Goal: Complete application form

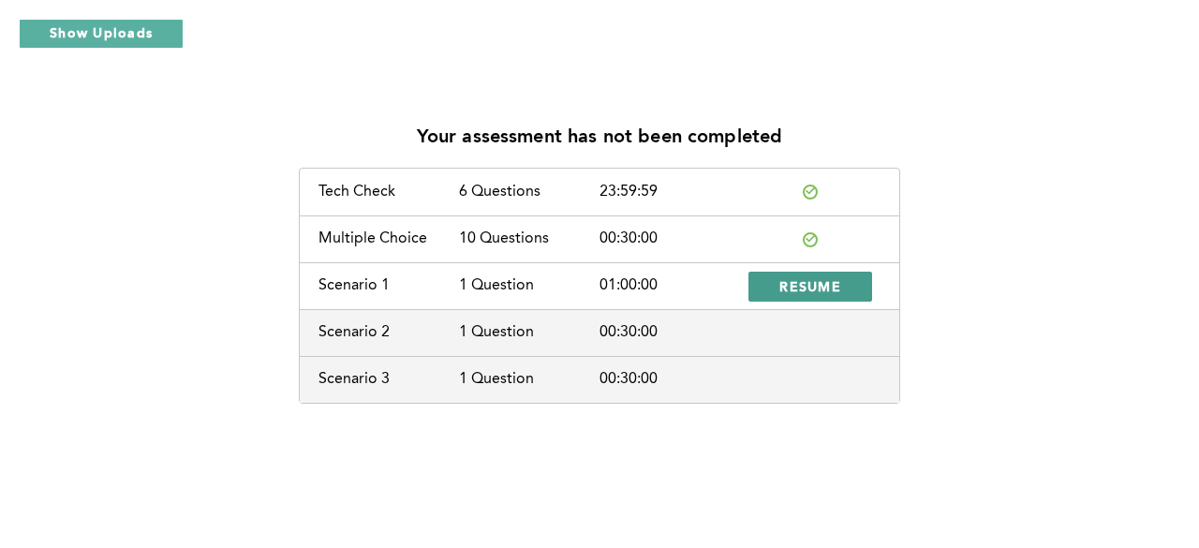
click at [766, 294] on button "RESUME" at bounding box center [810, 287] width 124 height 30
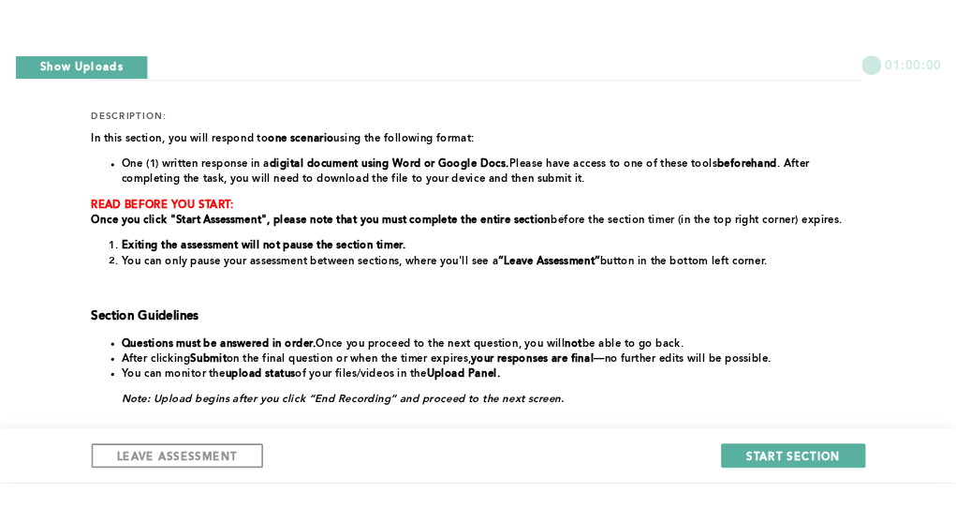
scroll to position [236, 0]
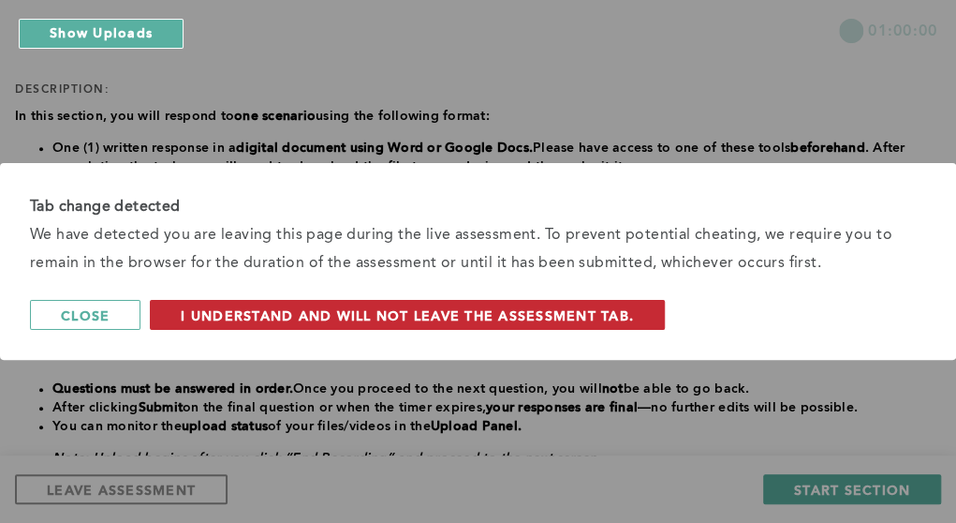
click at [451, 317] on span "I understand and will not leave the assessment tab." at bounding box center [407, 315] width 453 height 18
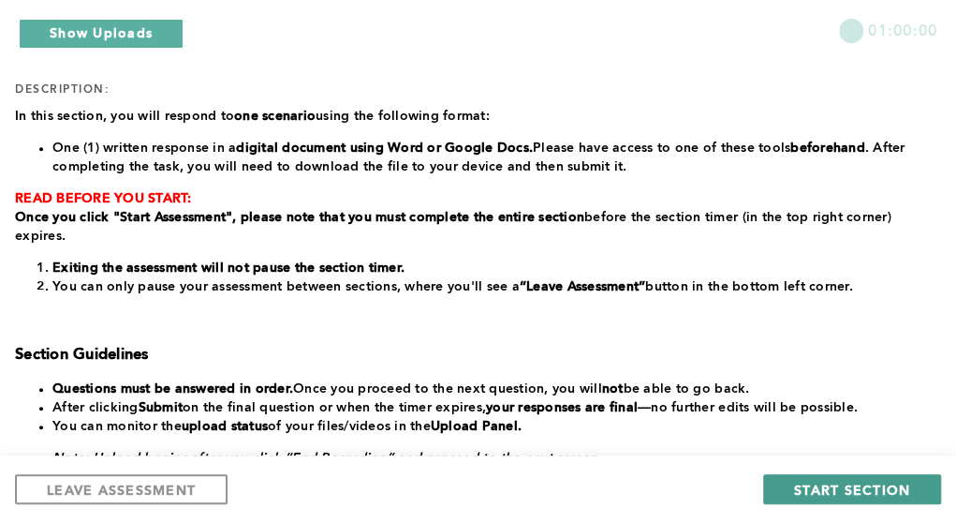
click at [792, 492] on button "START SECTION" at bounding box center [852, 489] width 178 height 30
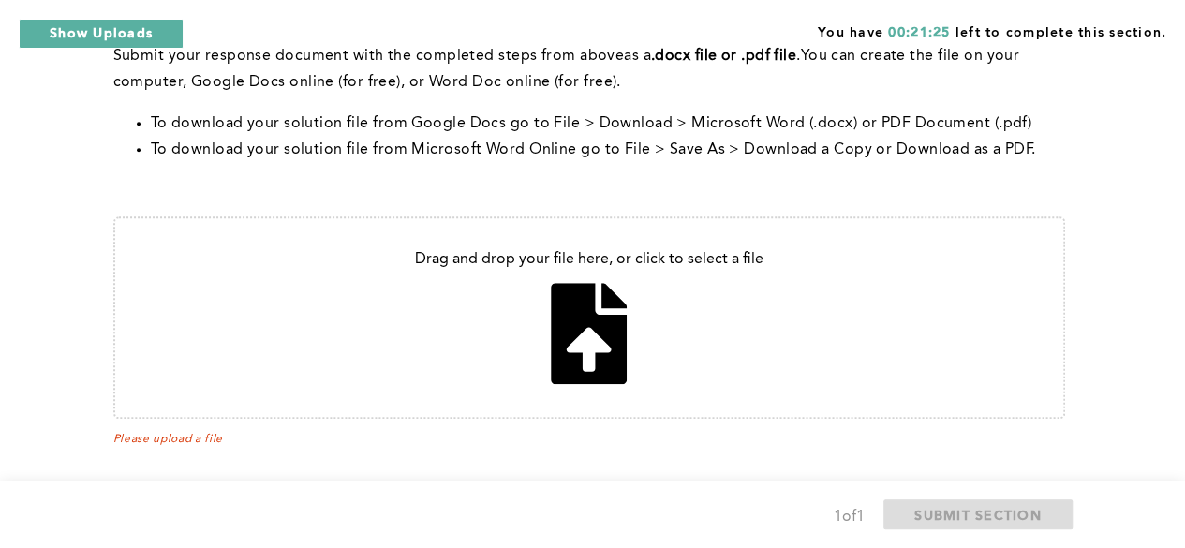
scroll to position [863, 0]
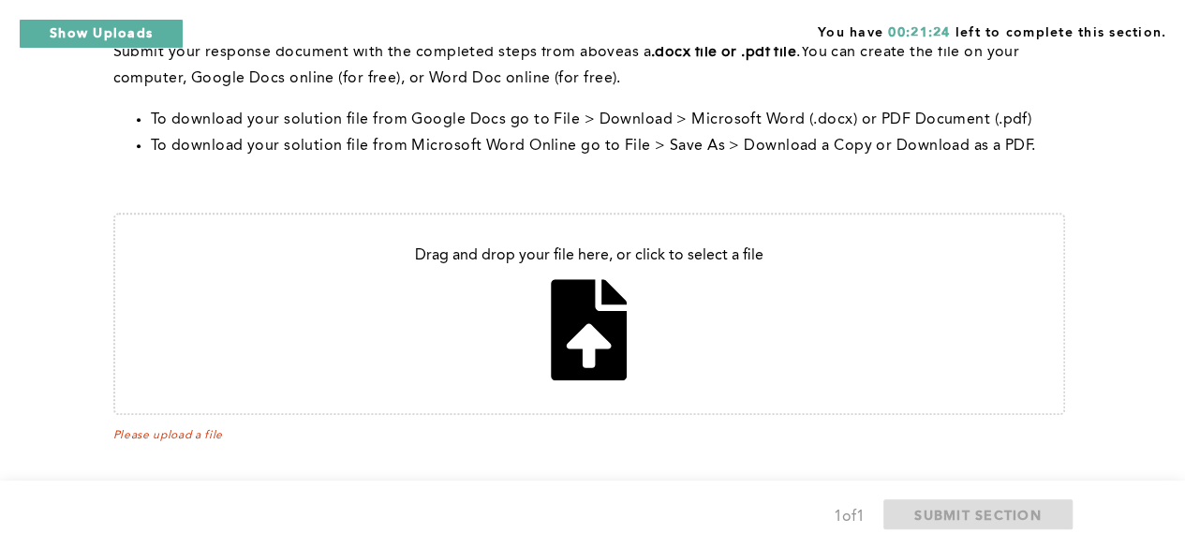
click at [588, 334] on input "file" at bounding box center [589, 313] width 948 height 199
type input "C:\fakepath\[PERSON_NAME] 8_16_2025.pdf"
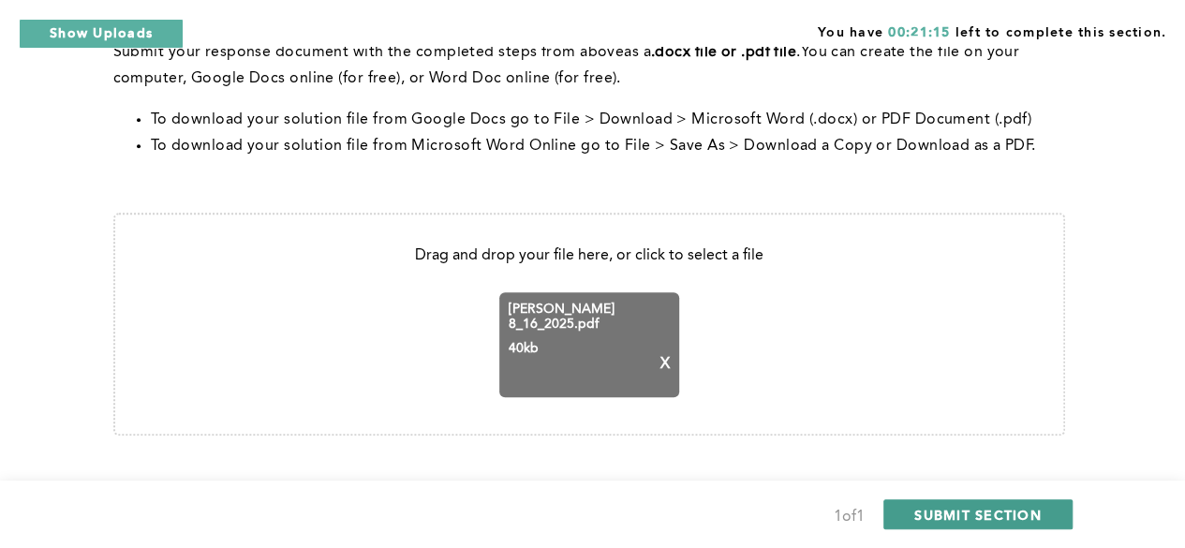
click at [915, 514] on span "SUBMIT SECTION" at bounding box center [977, 515] width 127 height 18
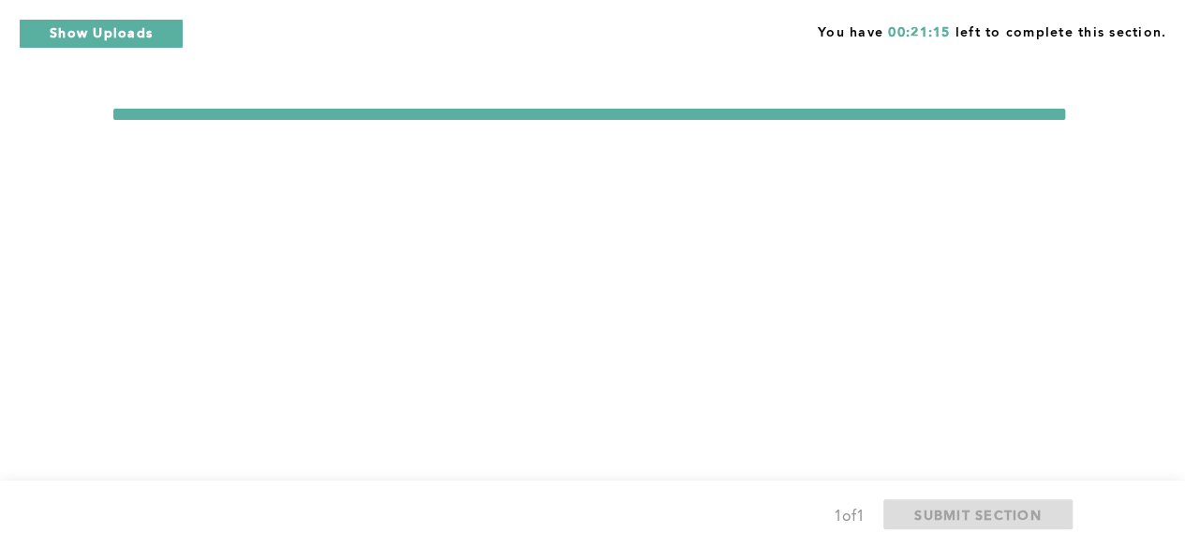
scroll to position [0, 0]
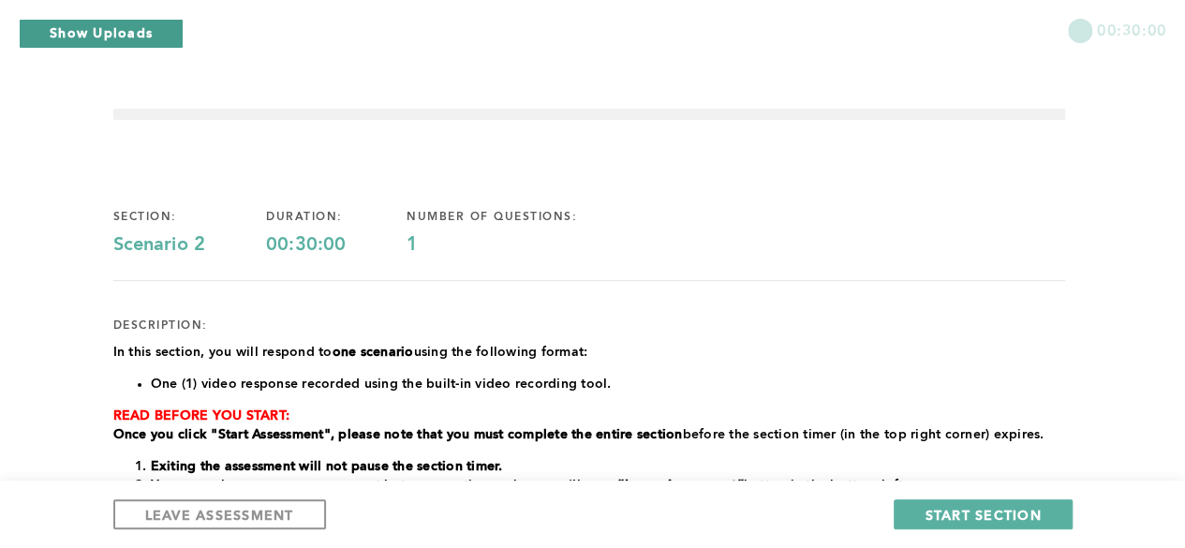
click at [76, 43] on button "Show Uploads" at bounding box center [101, 34] width 165 height 30
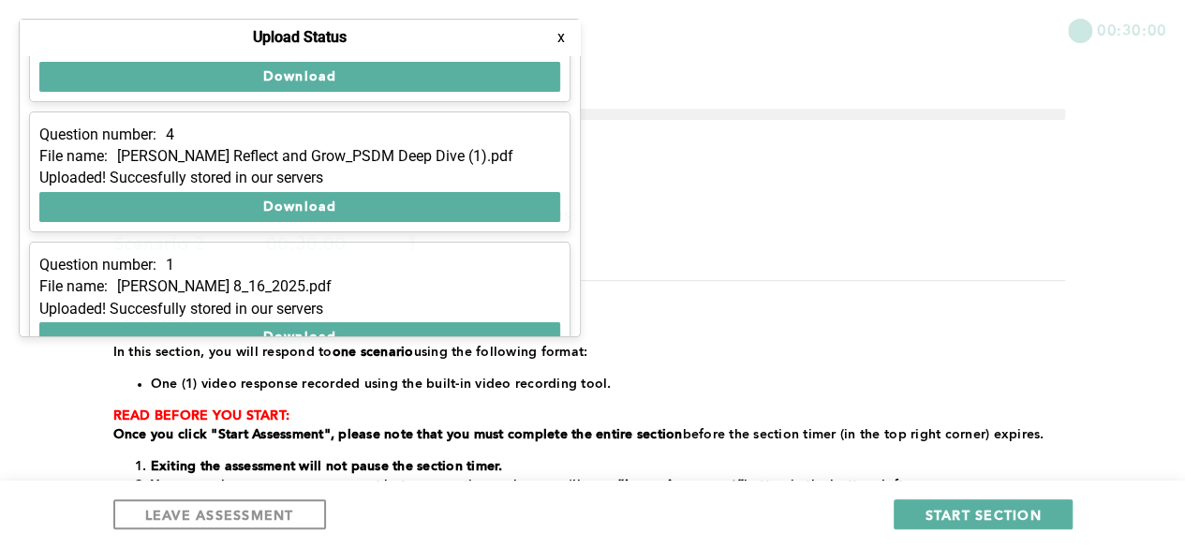
scroll to position [108, 0]
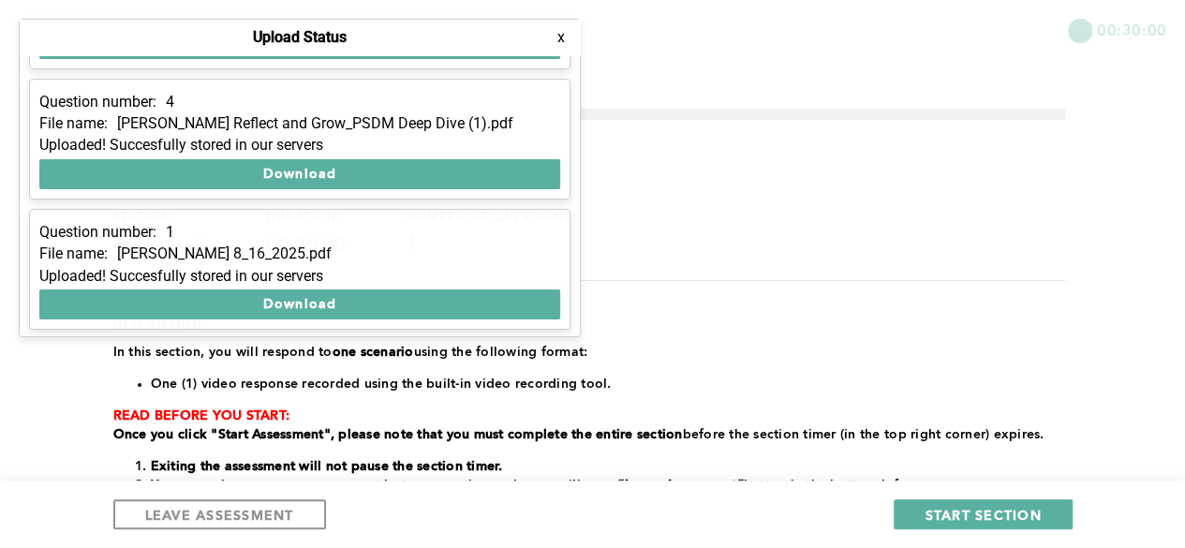
click at [652, 264] on div "section: Scenario 2 duration: 00:30:00 number of questions: 1 description: ﻿In …" at bounding box center [588, 557] width 951 height 755
click at [563, 37] on button "x" at bounding box center [561, 37] width 19 height 19
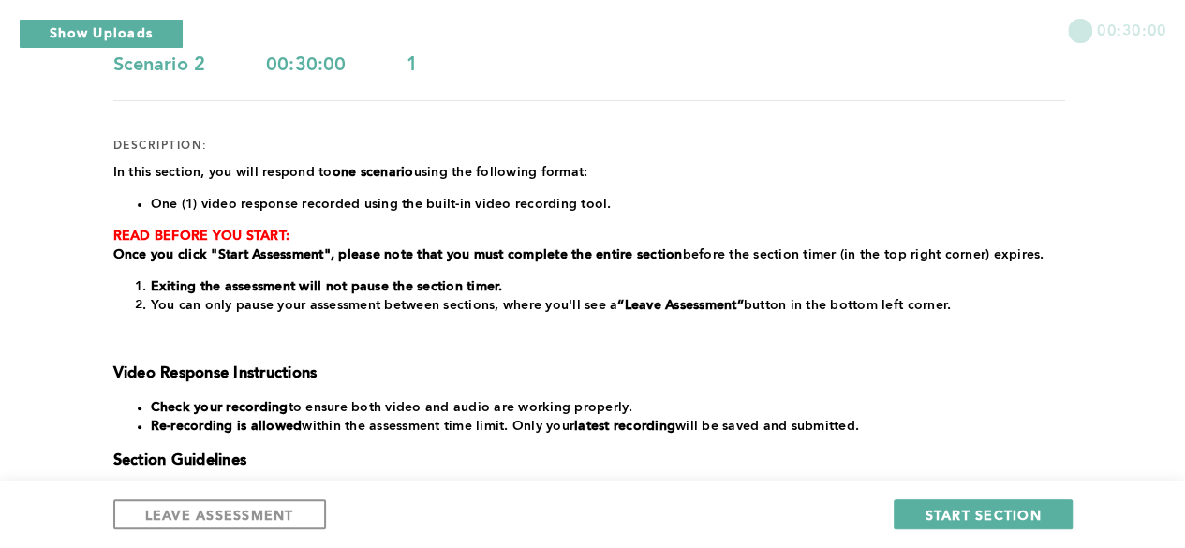
scroll to position [182, 0]
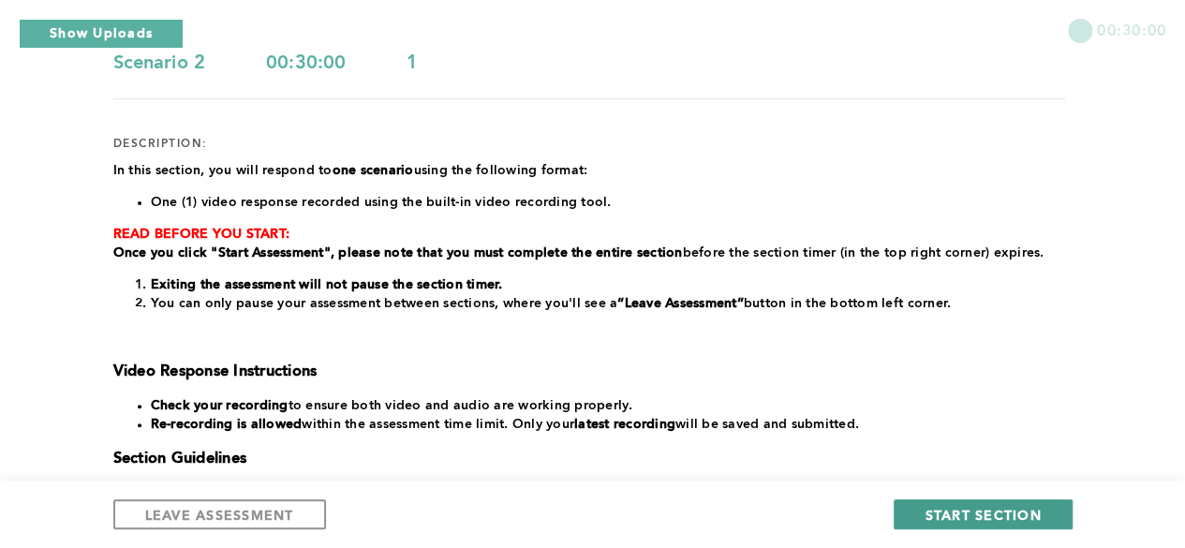
click at [994, 514] on span "START SECTION" at bounding box center [982, 515] width 116 height 18
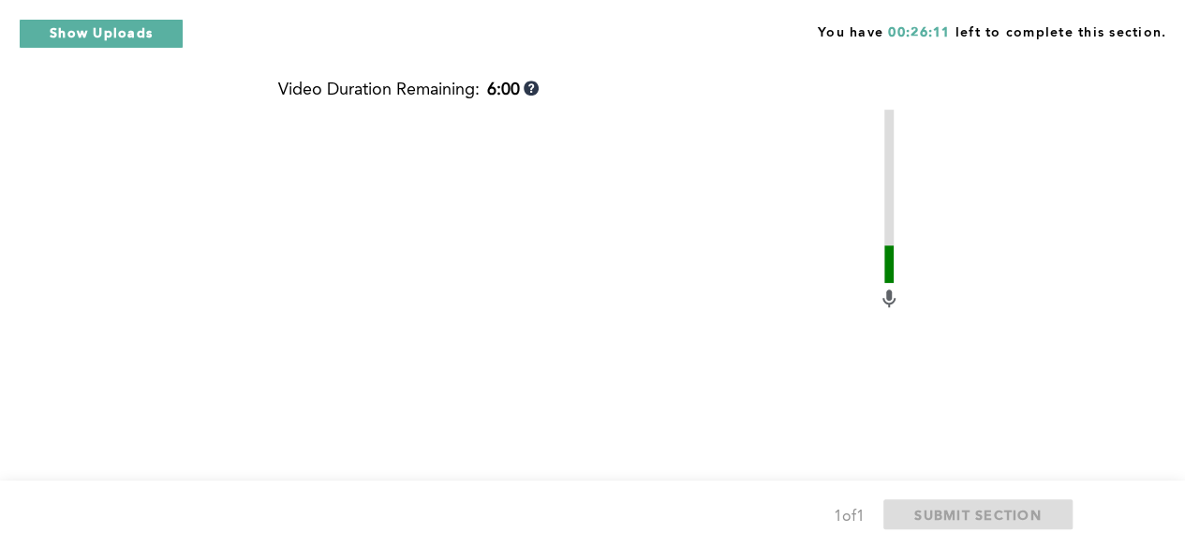
scroll to position [847, 0]
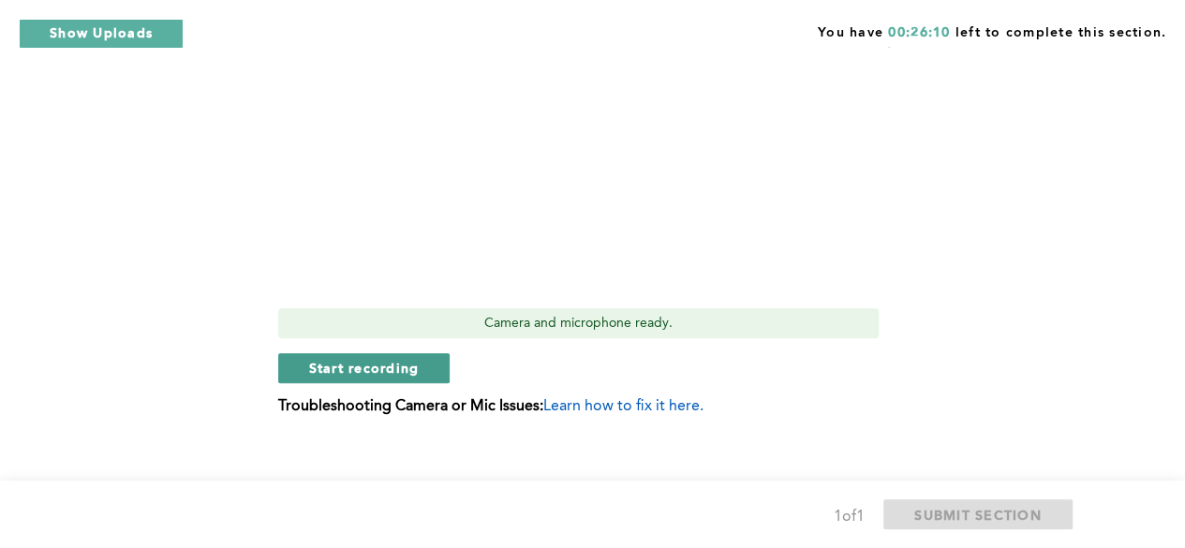
click at [365, 368] on span "Start recording" at bounding box center [364, 368] width 111 height 18
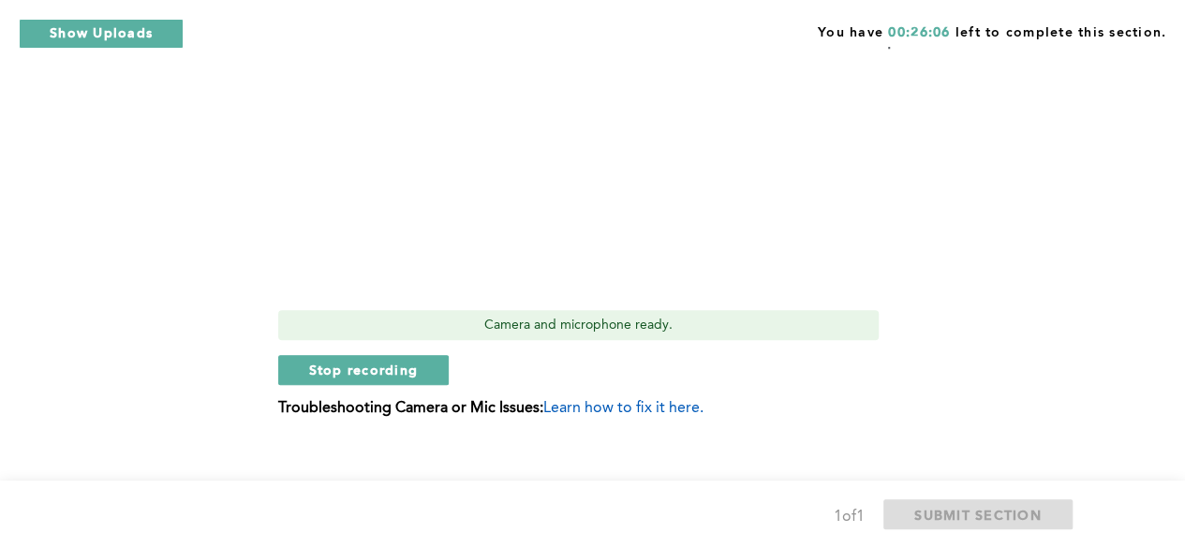
scroll to position [845, 0]
click at [384, 363] on span "Stop recording" at bounding box center [364, 370] width 110 height 18
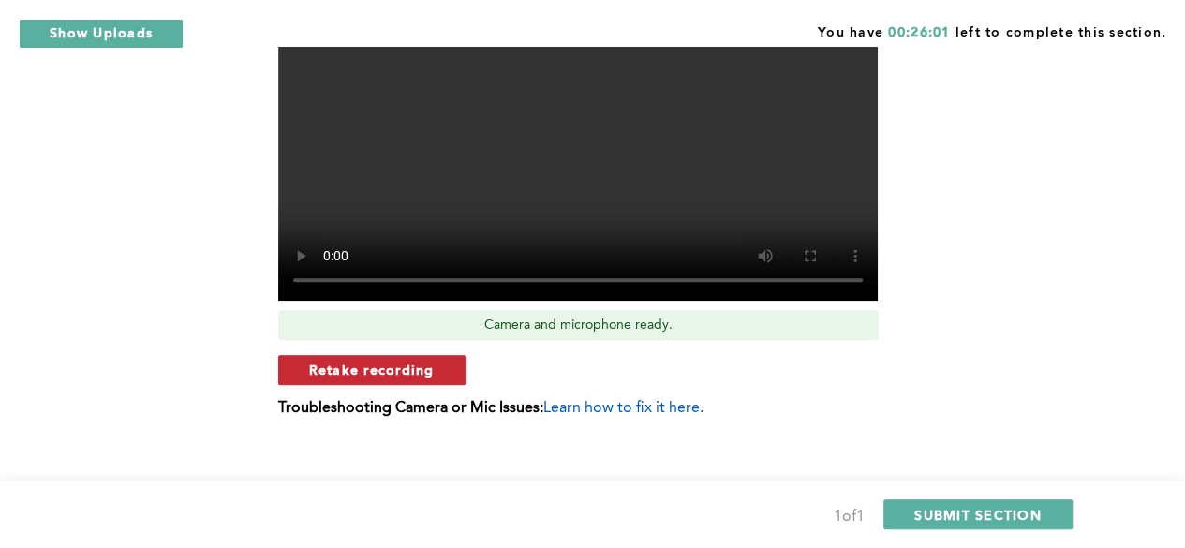
click at [397, 367] on span "Retake recording" at bounding box center [371, 370] width 125 height 18
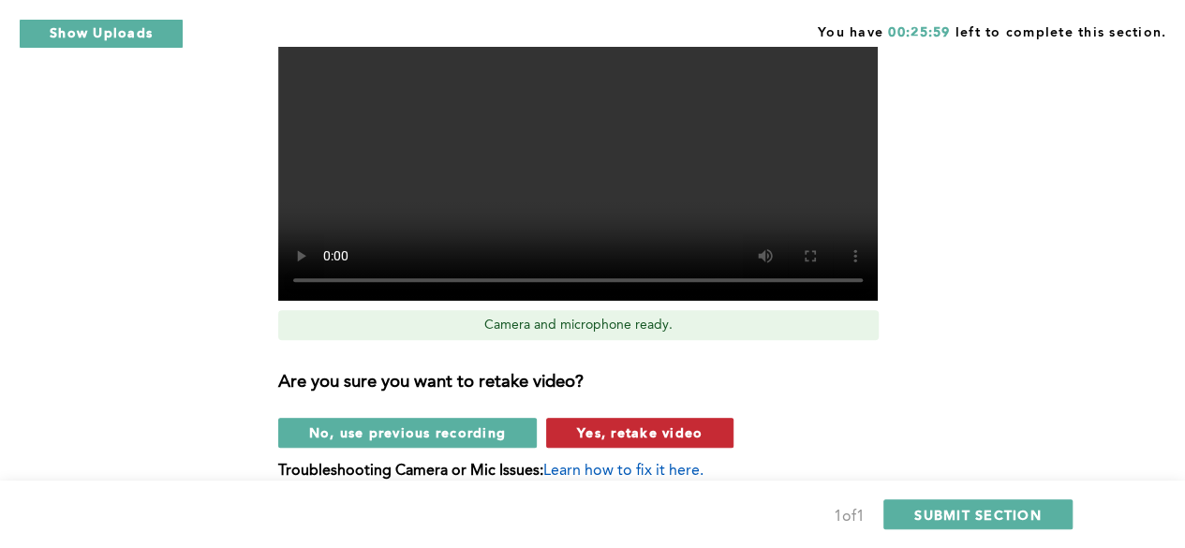
click at [581, 437] on span "Yes, retake video" at bounding box center [639, 432] width 125 height 18
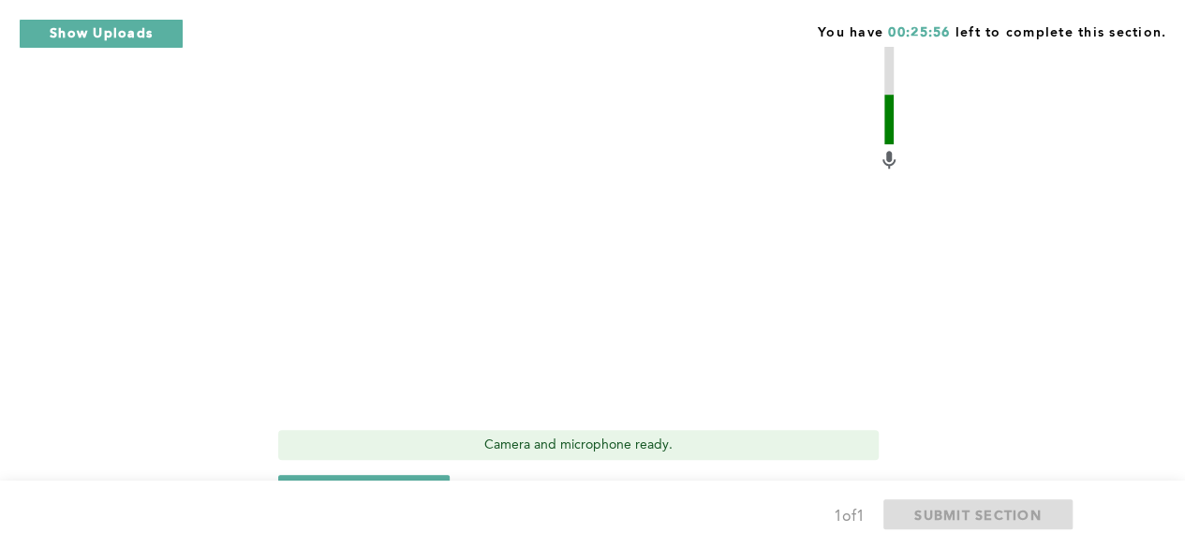
scroll to position [760, 0]
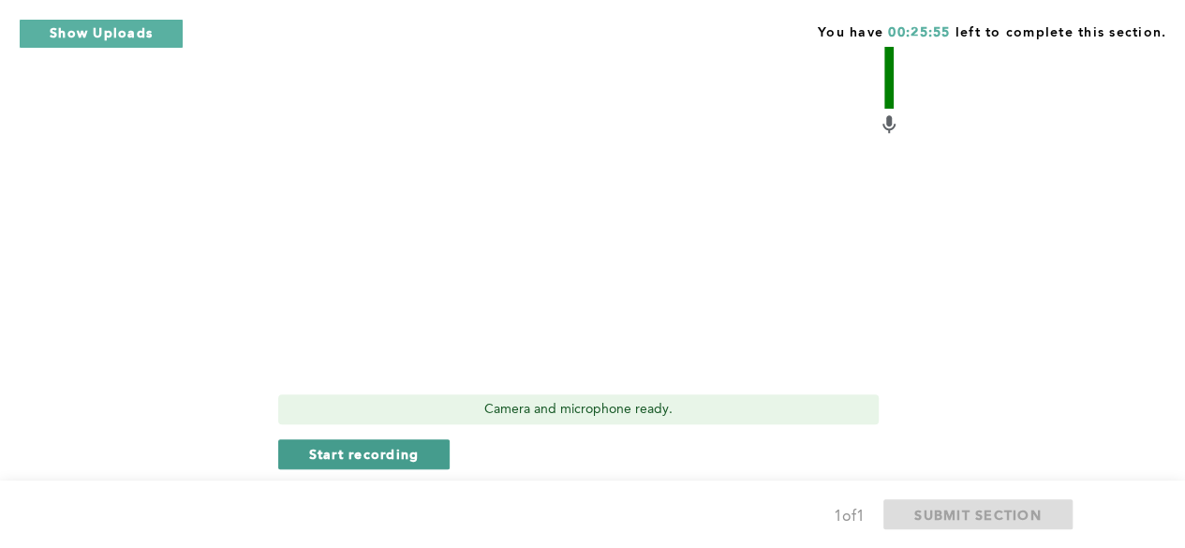
click at [406, 452] on span "Start recording" at bounding box center [364, 454] width 111 height 18
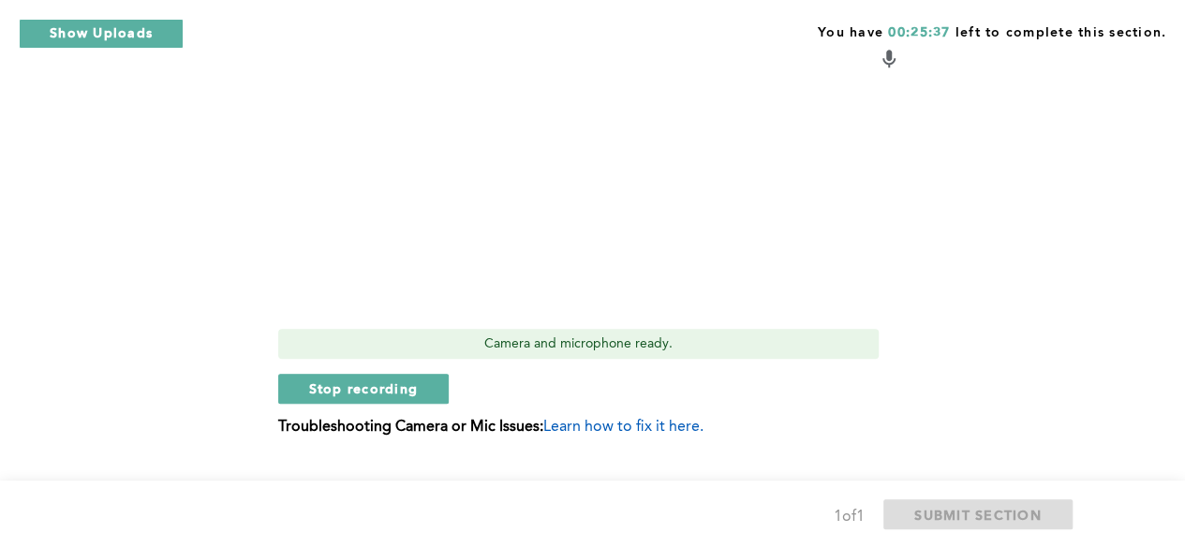
scroll to position [826, 0]
click at [417, 404] on div "Video Duration Remaining: 5:41 Camera and microphone ready. Stop recording Trou…" at bounding box center [589, 146] width 622 height 610
click at [376, 393] on span "Stop recording" at bounding box center [364, 388] width 110 height 18
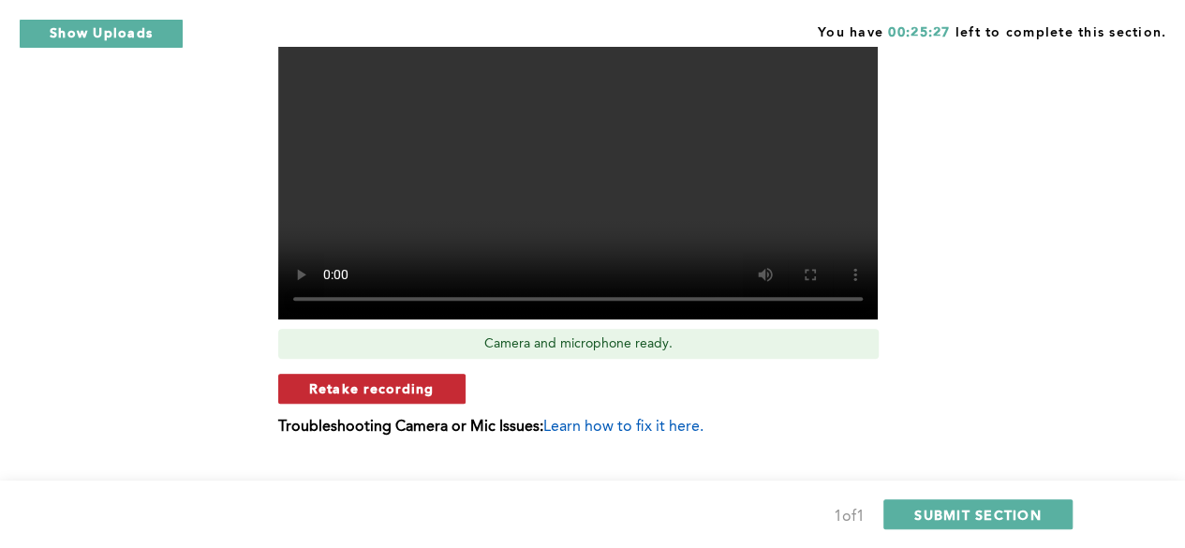
click at [391, 383] on span "Retake recording" at bounding box center [371, 388] width 125 height 18
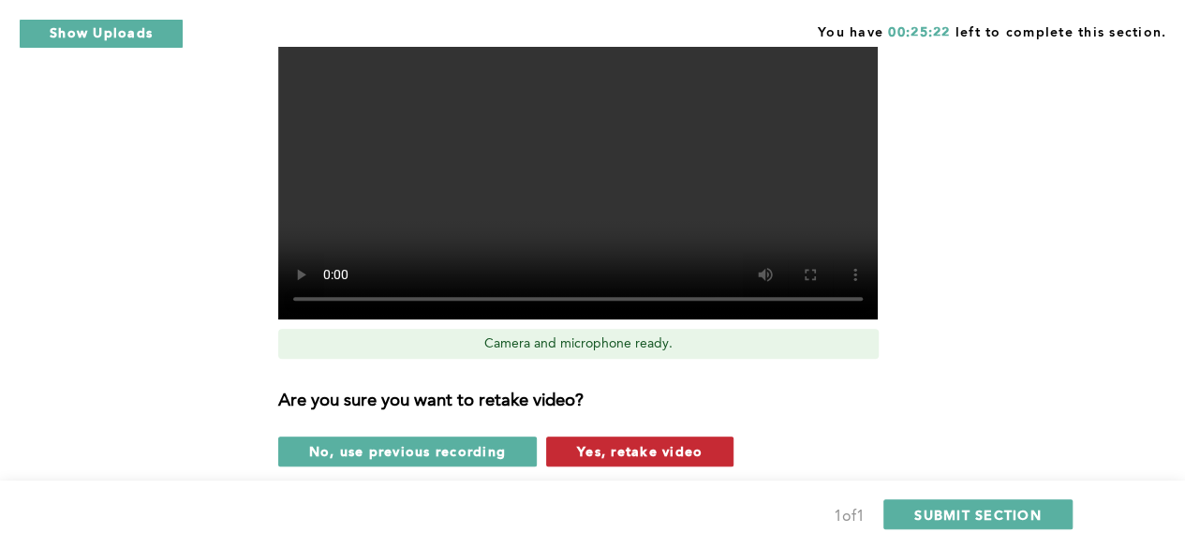
click at [636, 448] on span "Yes, retake video" at bounding box center [639, 451] width 125 height 18
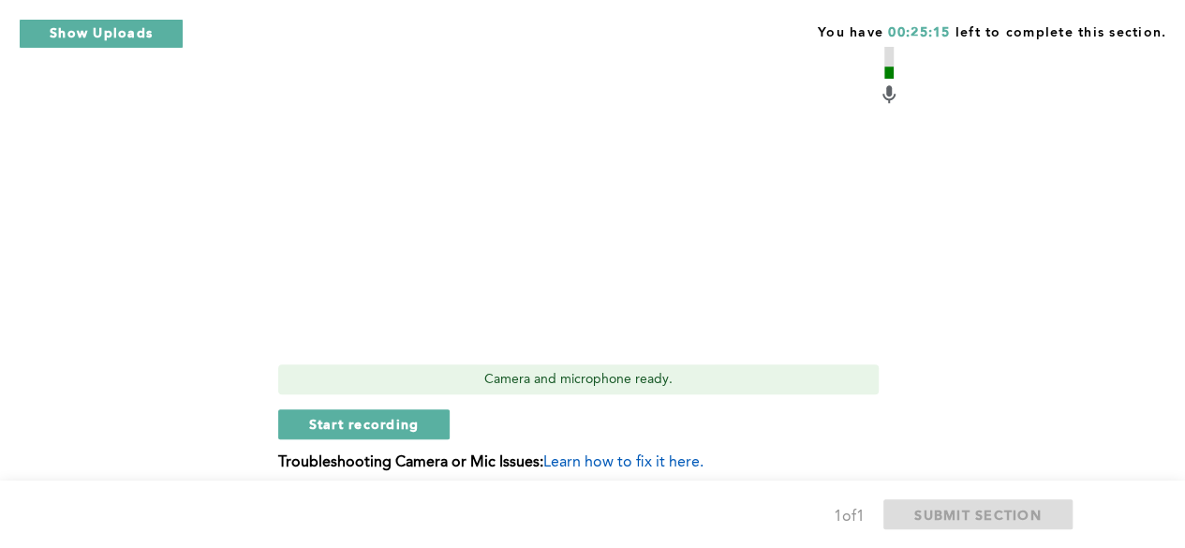
scroll to position [792, 0]
drag, startPoint x: 421, startPoint y: 422, endPoint x: 893, endPoint y: 288, distance: 490.6
click at [893, 288] on div "Video Duration Remaining: 6:00 Camera and microphone ready. Start recording Tro…" at bounding box center [589, 180] width 622 height 610
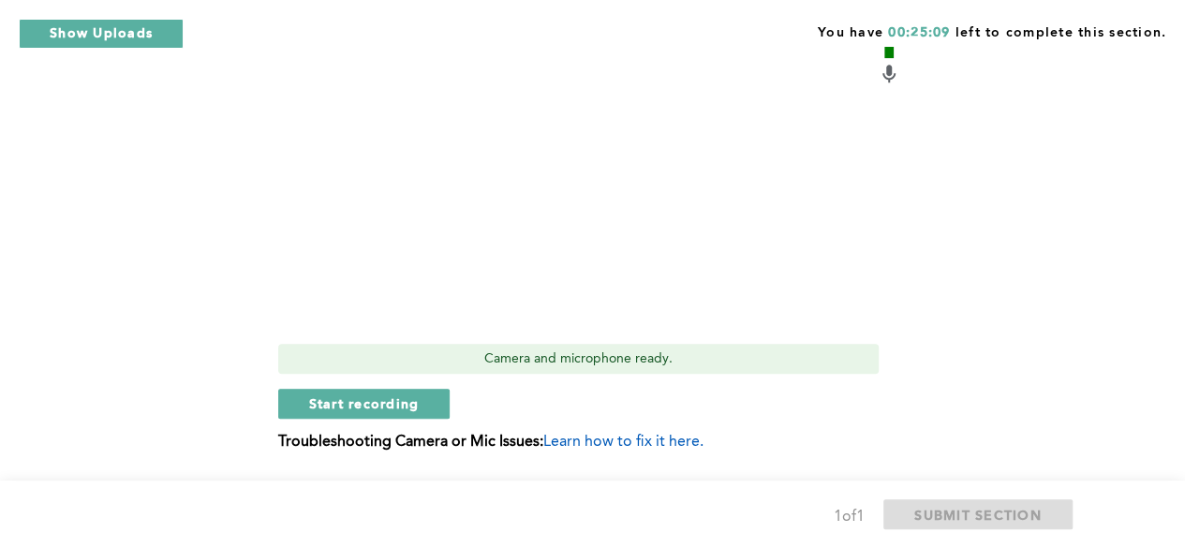
scroll to position [813, 0]
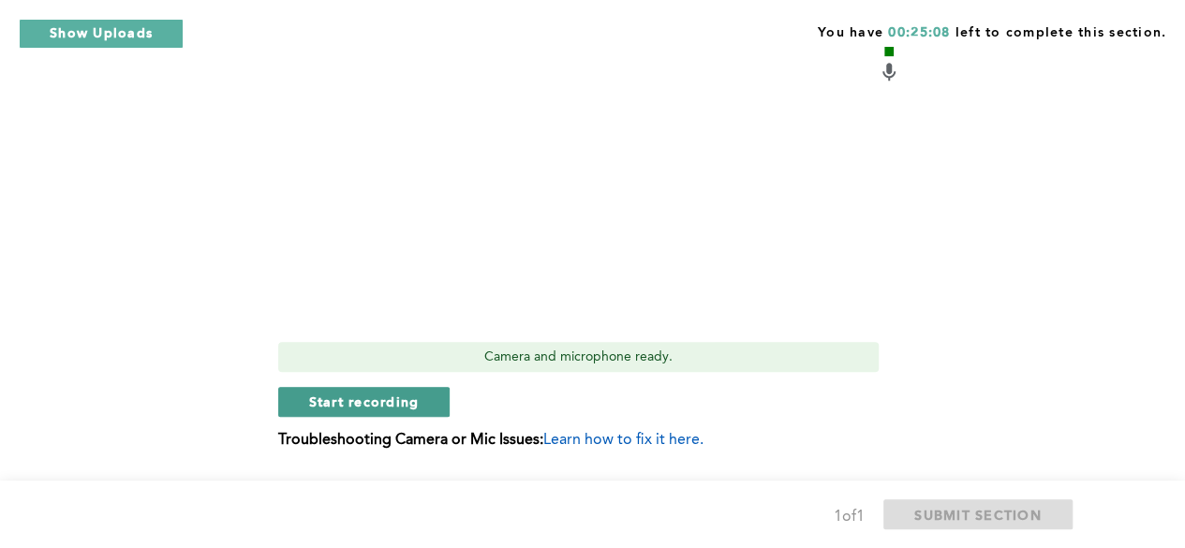
click at [411, 403] on span "Start recording" at bounding box center [364, 401] width 111 height 18
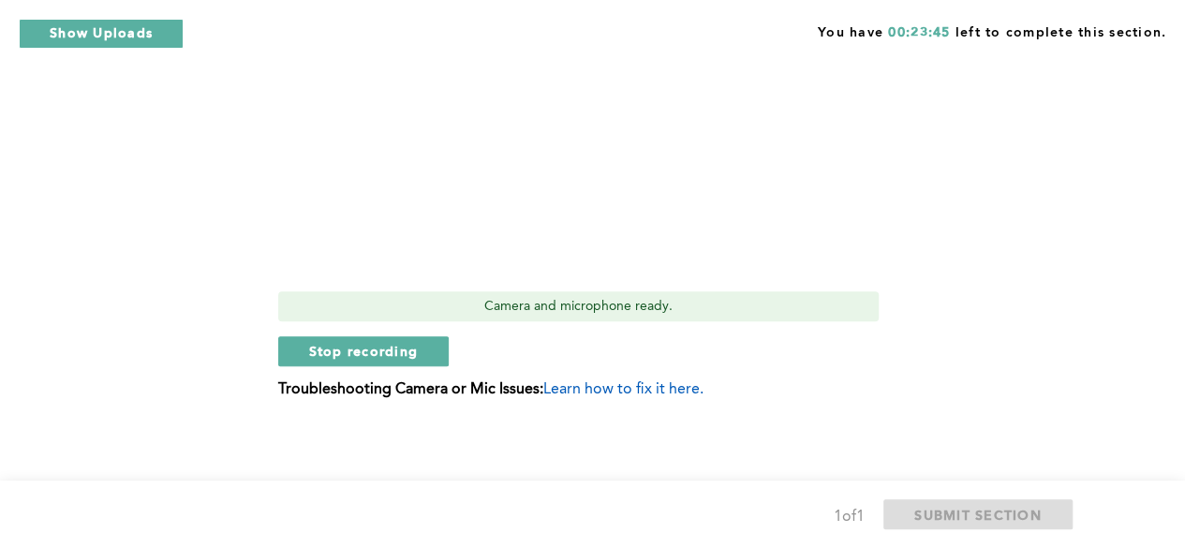
scroll to position [863, 0]
click at [420, 342] on button "Stop recording" at bounding box center [363, 351] width 171 height 30
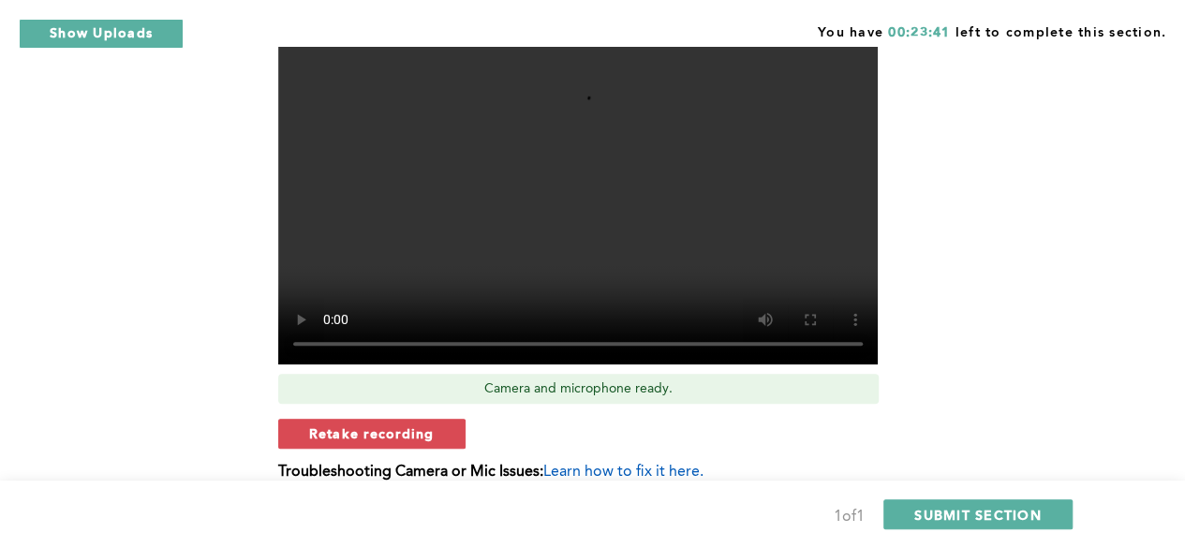
scroll to position [783, 0]
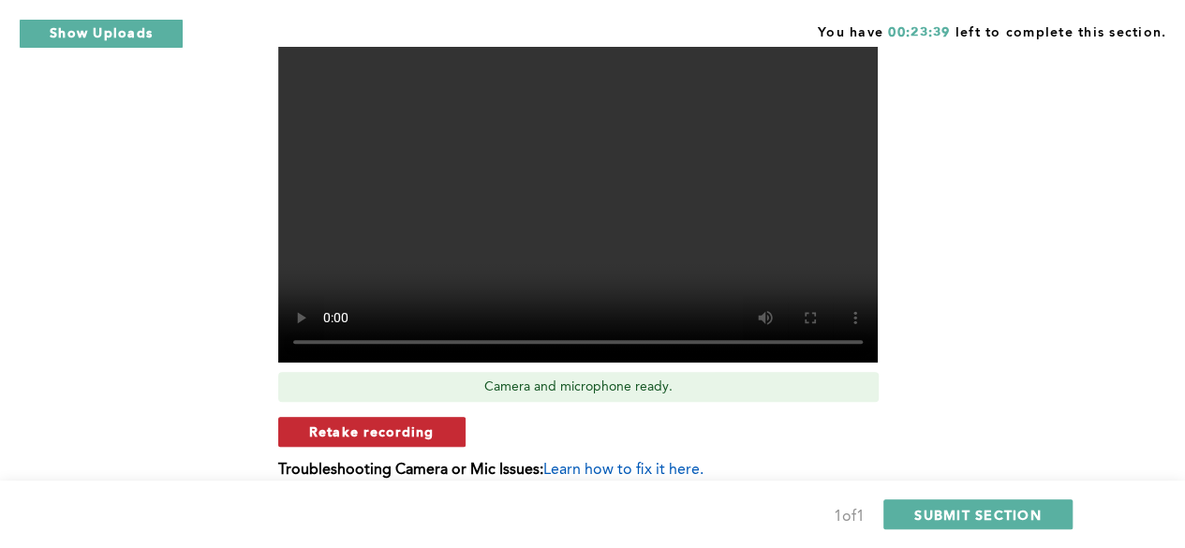
click at [428, 430] on span "Retake recording" at bounding box center [371, 431] width 125 height 18
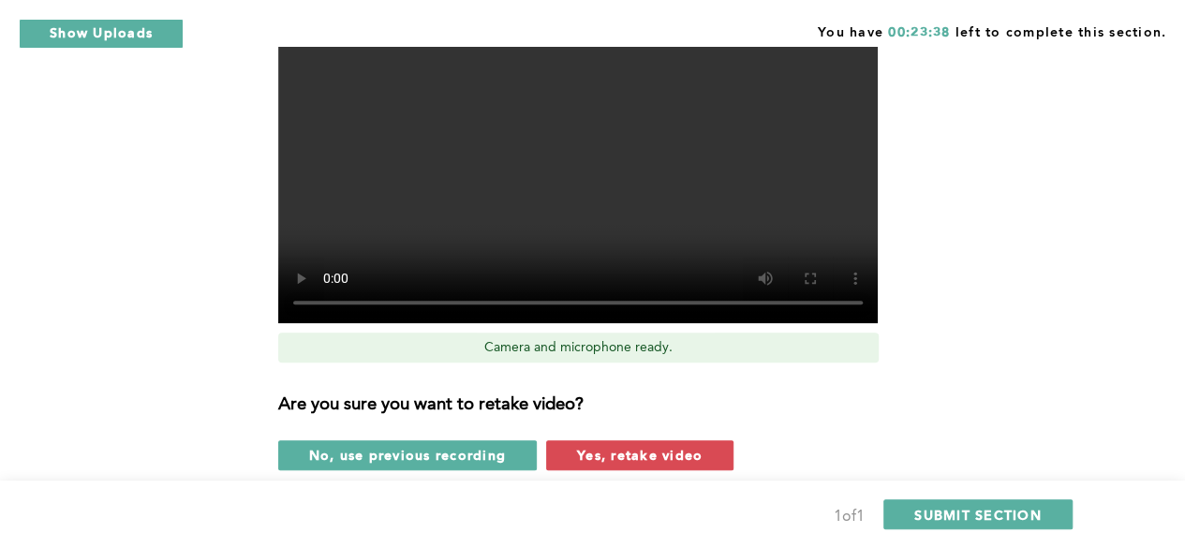
scroll to position [826, 0]
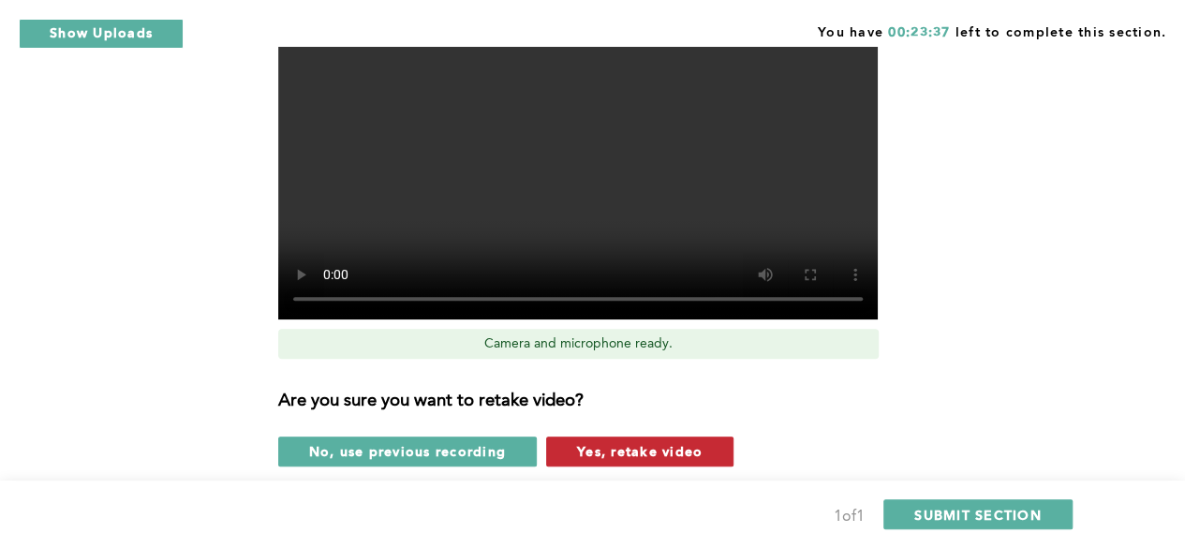
click at [580, 460] on span "Yes, retake video" at bounding box center [639, 451] width 125 height 18
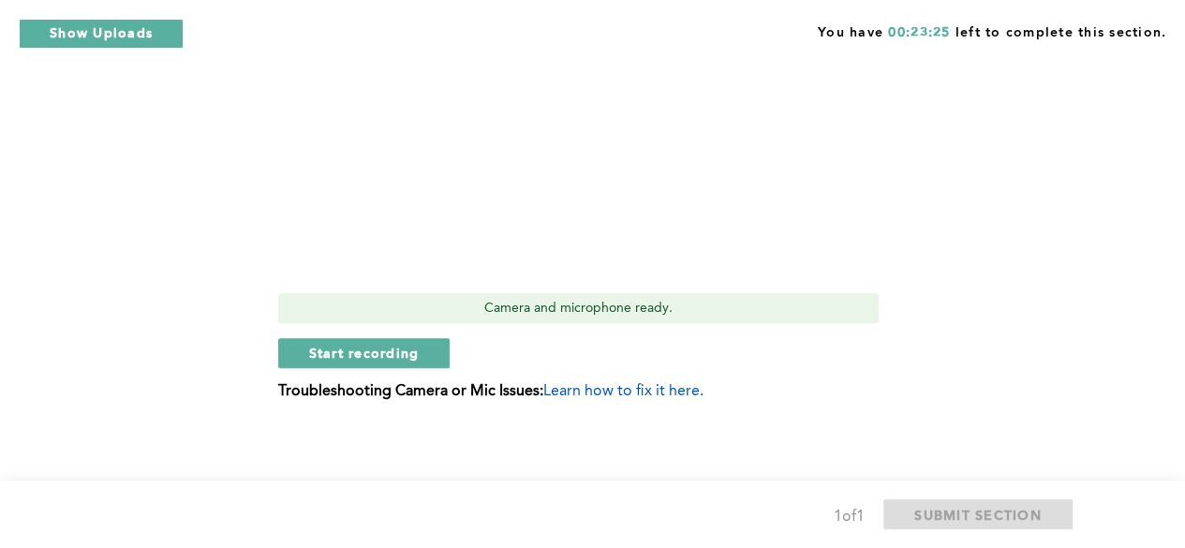
scroll to position [863, 0]
drag, startPoint x: 434, startPoint y: 353, endPoint x: 708, endPoint y: 261, distance: 289.3
click at [708, 261] on div "Video Duration Remaining: 6:00 Camera and microphone ready. Start recording Tro…" at bounding box center [589, 108] width 622 height 610
click button "Start recording" at bounding box center [364, 351] width 172 height 30
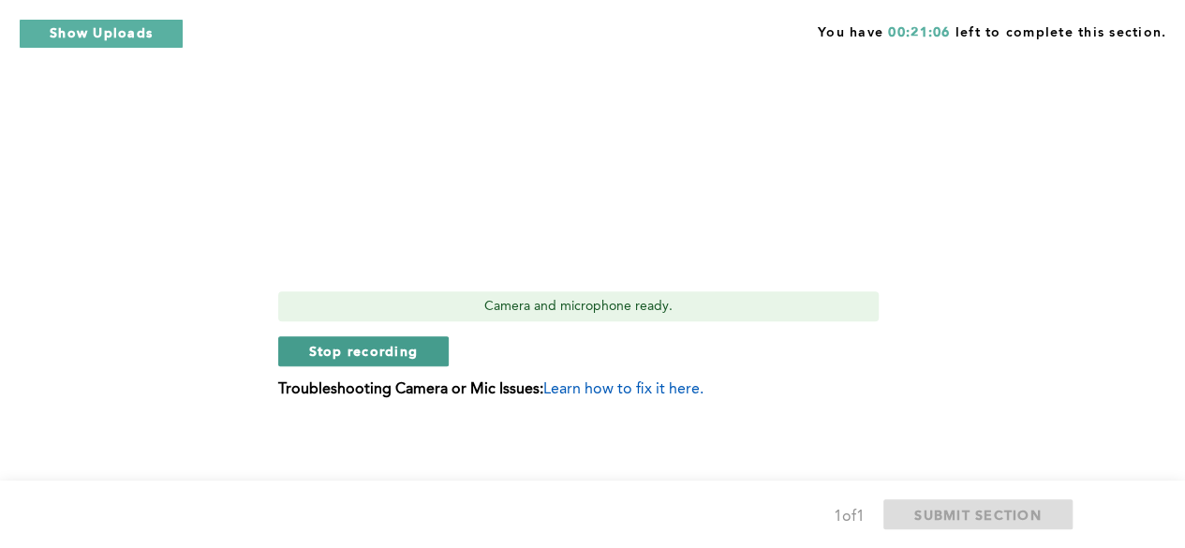
click at [402, 337] on button "Stop recording" at bounding box center [363, 351] width 171 height 30
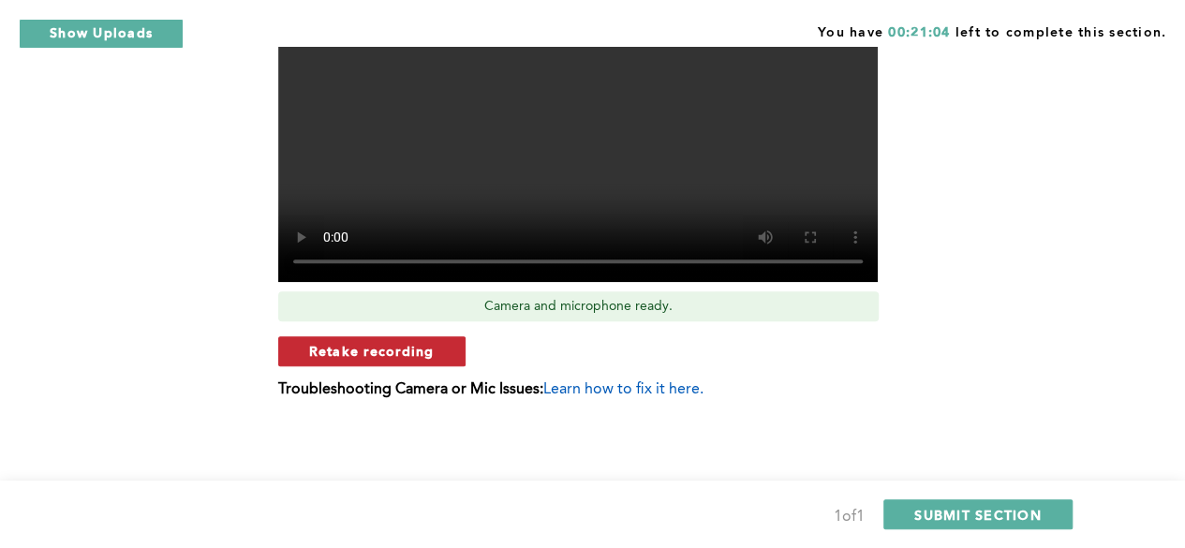
click at [440, 356] on button "Retake recording" at bounding box center [371, 351] width 187 height 30
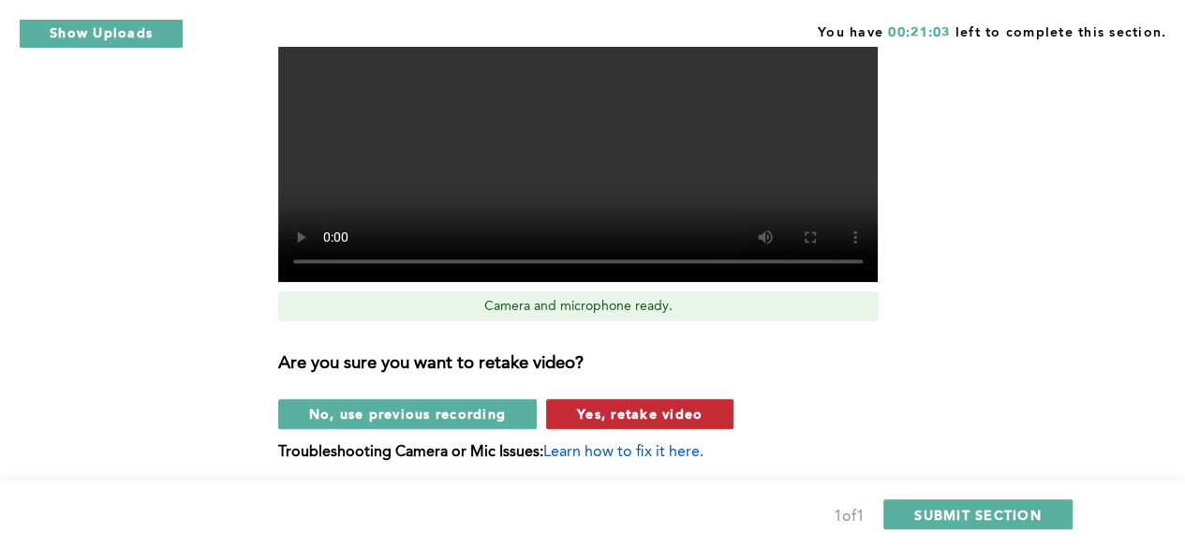
click at [585, 408] on span "Yes, retake video" at bounding box center [639, 414] width 125 height 18
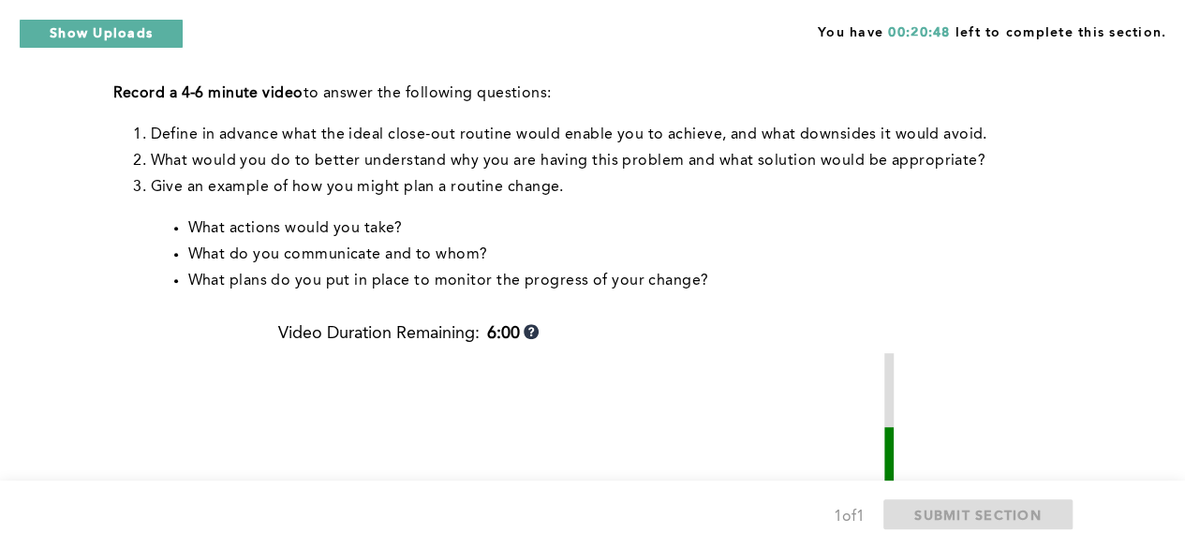
scroll to position [822, 0]
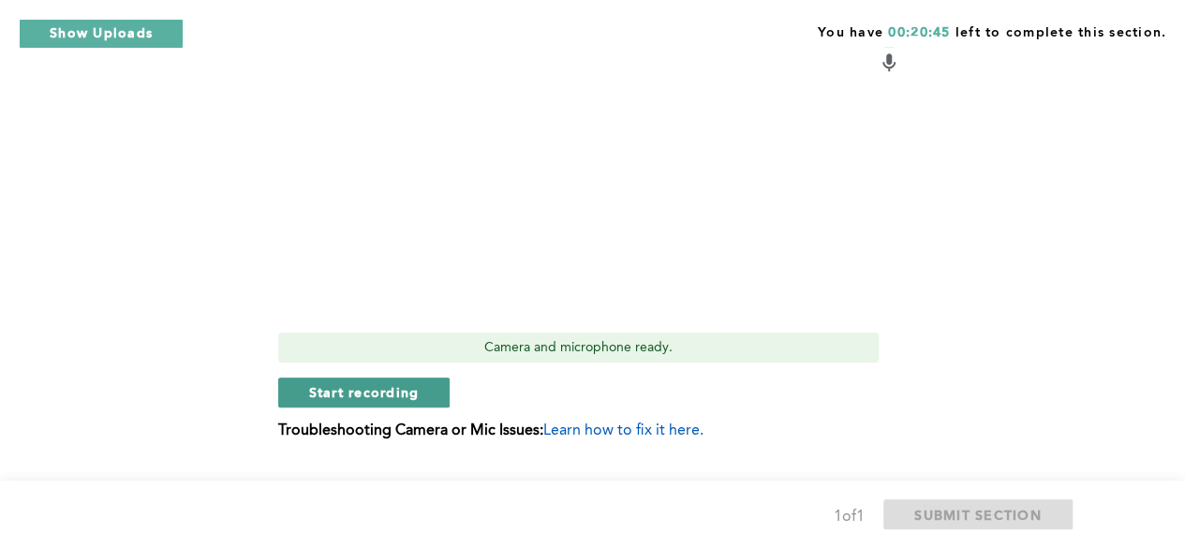
click at [412, 389] on span "Start recording" at bounding box center [364, 392] width 111 height 18
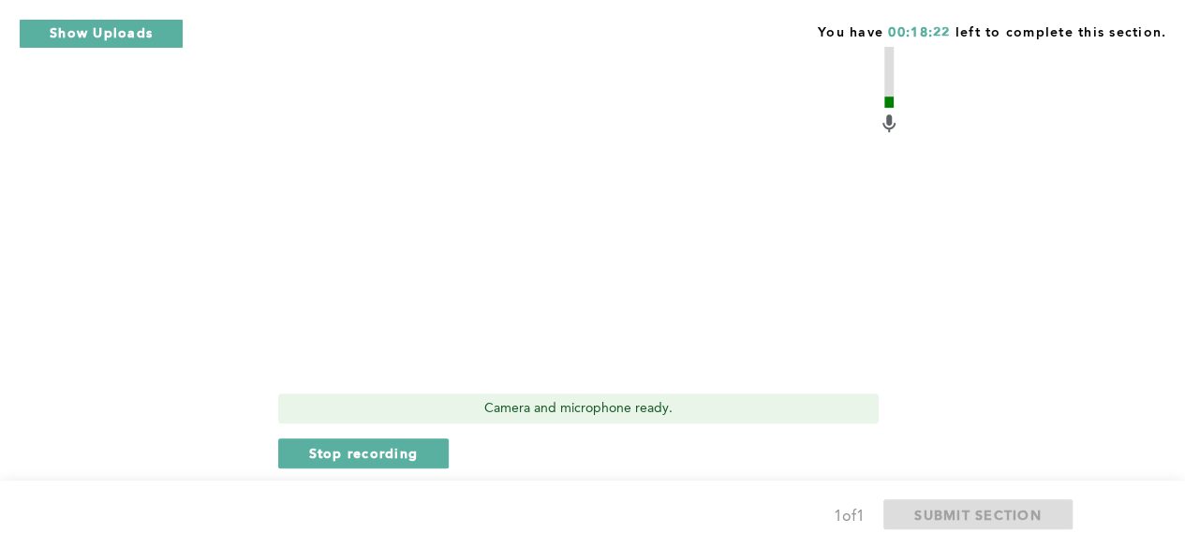
scroll to position [858, 0]
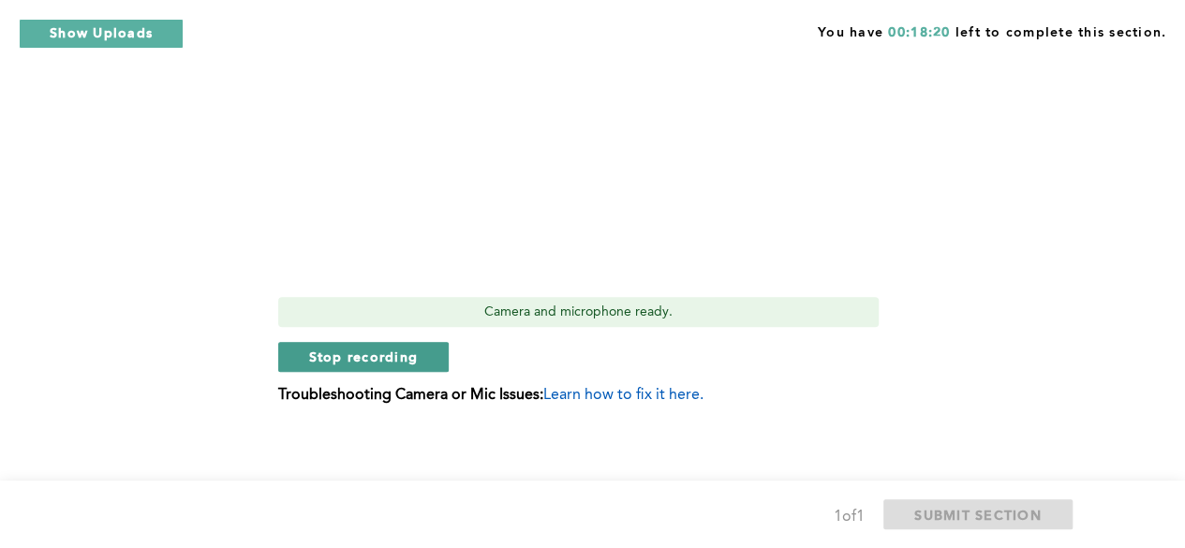
click at [360, 353] on span "Stop recording" at bounding box center [364, 356] width 110 height 18
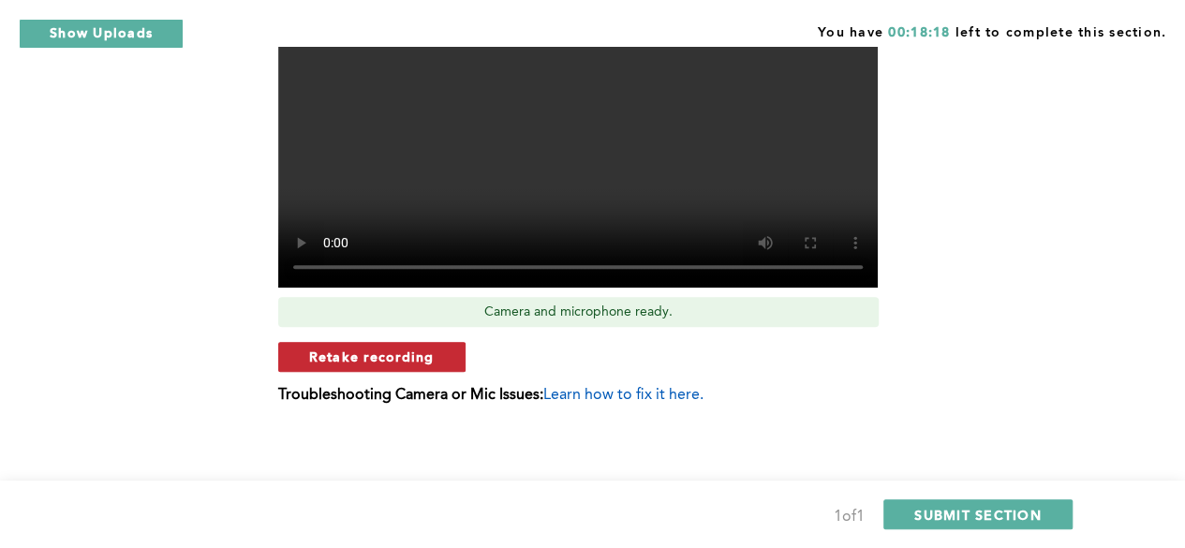
click at [431, 368] on button "Retake recording" at bounding box center [371, 357] width 187 height 30
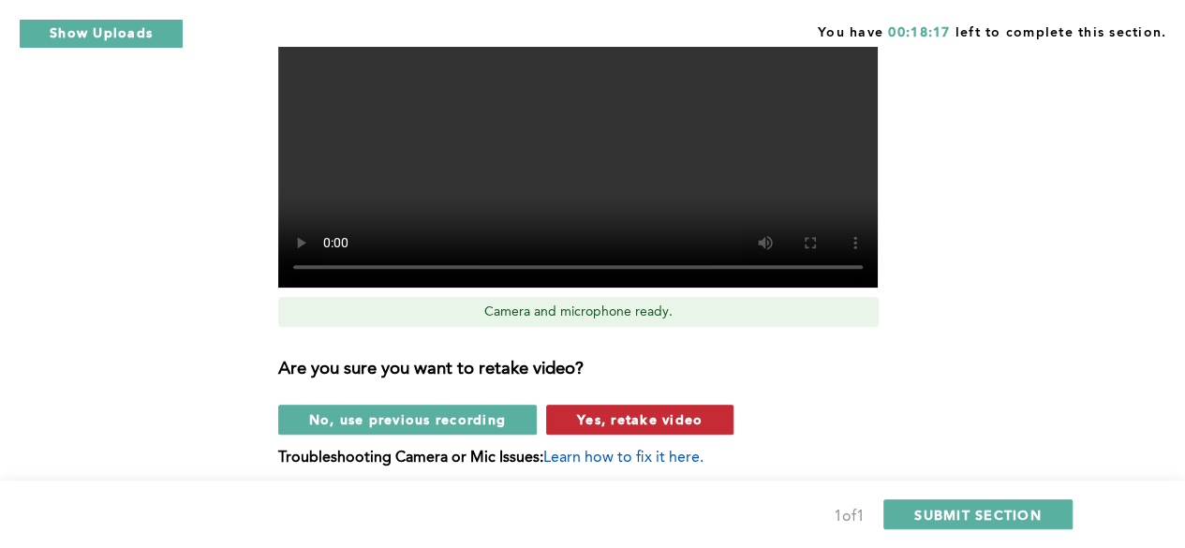
click at [618, 407] on button "Yes, retake video" at bounding box center [639, 420] width 187 height 30
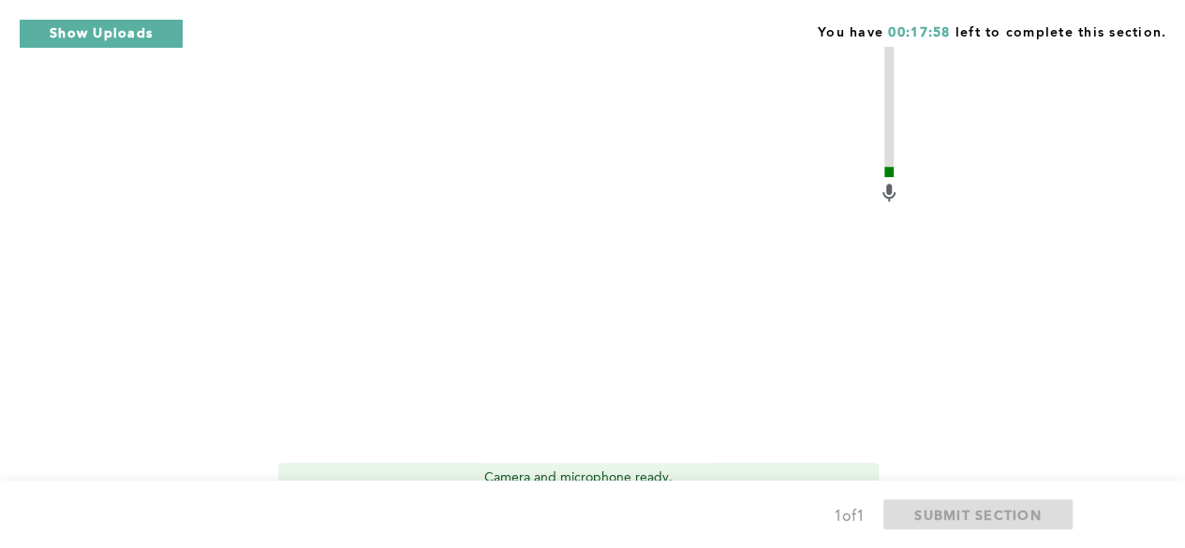
scroll to position [863, 0]
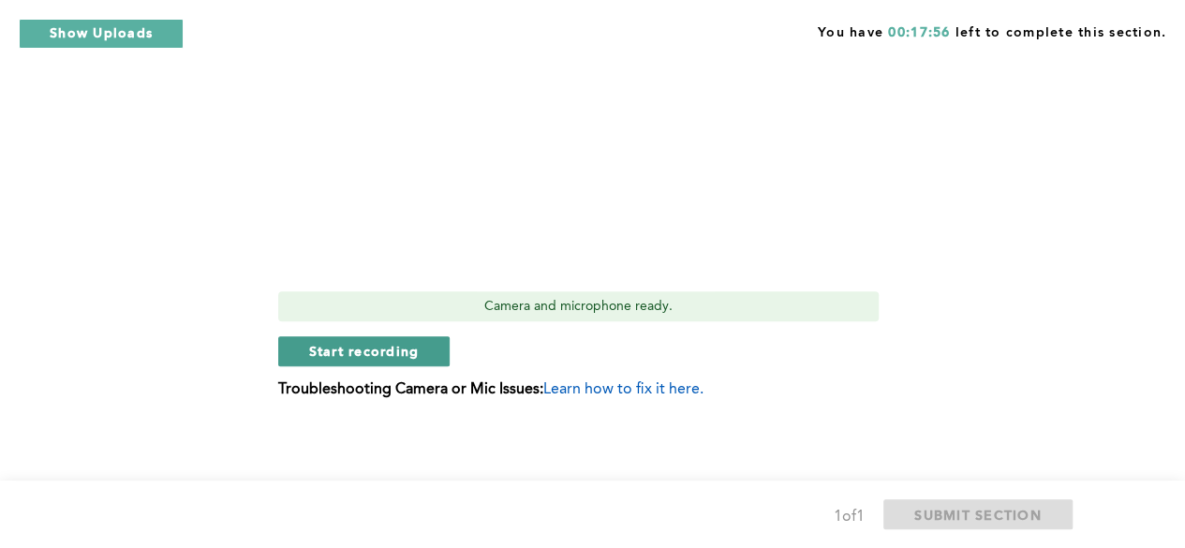
click at [420, 361] on button "Start recording" at bounding box center [364, 351] width 172 height 30
click at [391, 356] on span "Stop recording" at bounding box center [364, 351] width 110 height 18
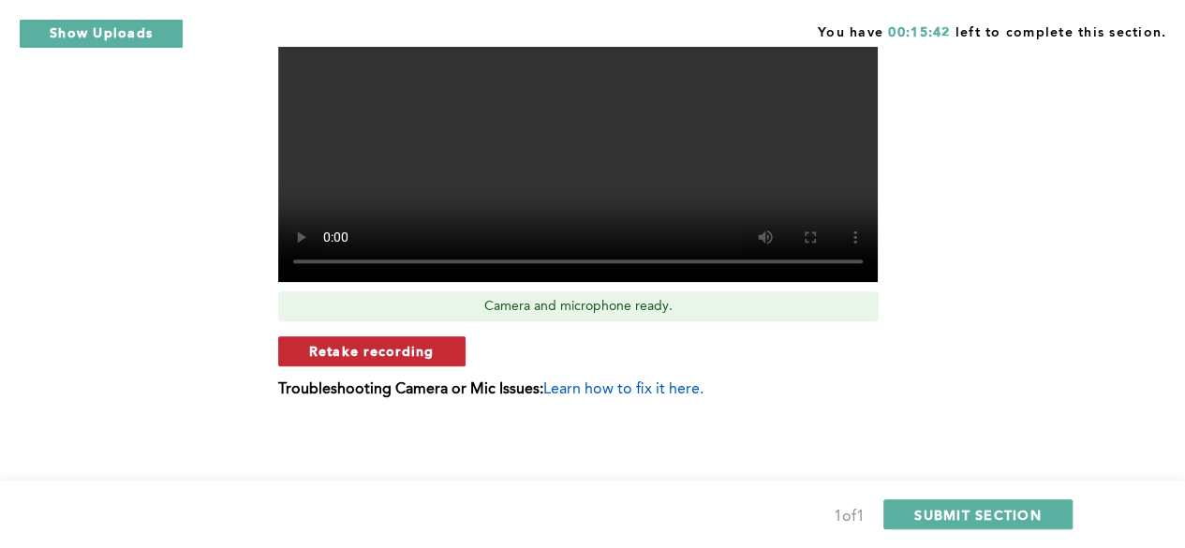
click at [435, 361] on button "Retake recording" at bounding box center [371, 351] width 187 height 30
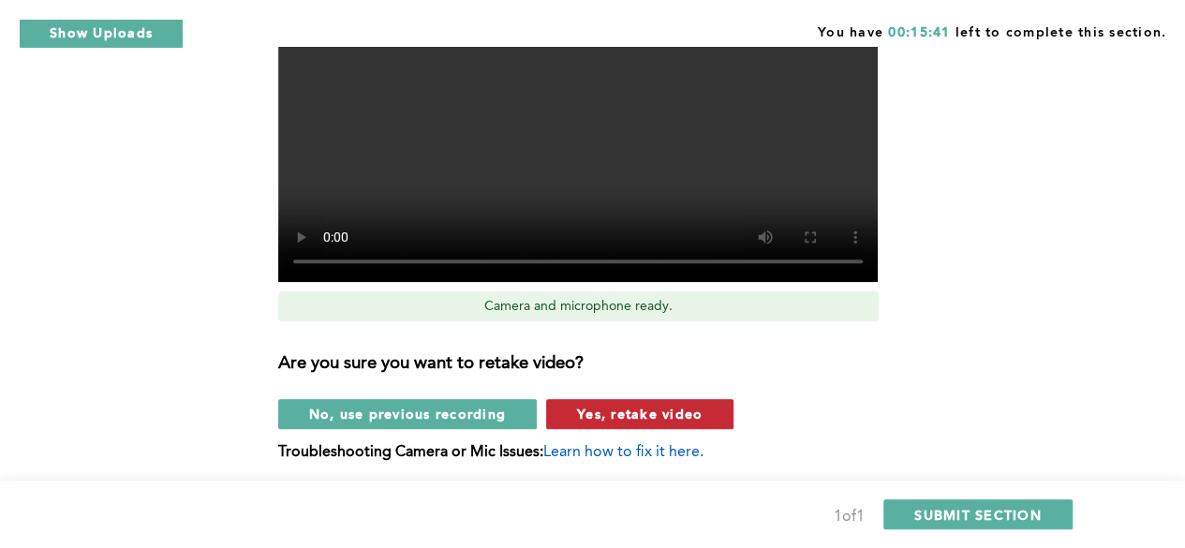
click at [627, 424] on button "Yes, retake video" at bounding box center [639, 414] width 187 height 30
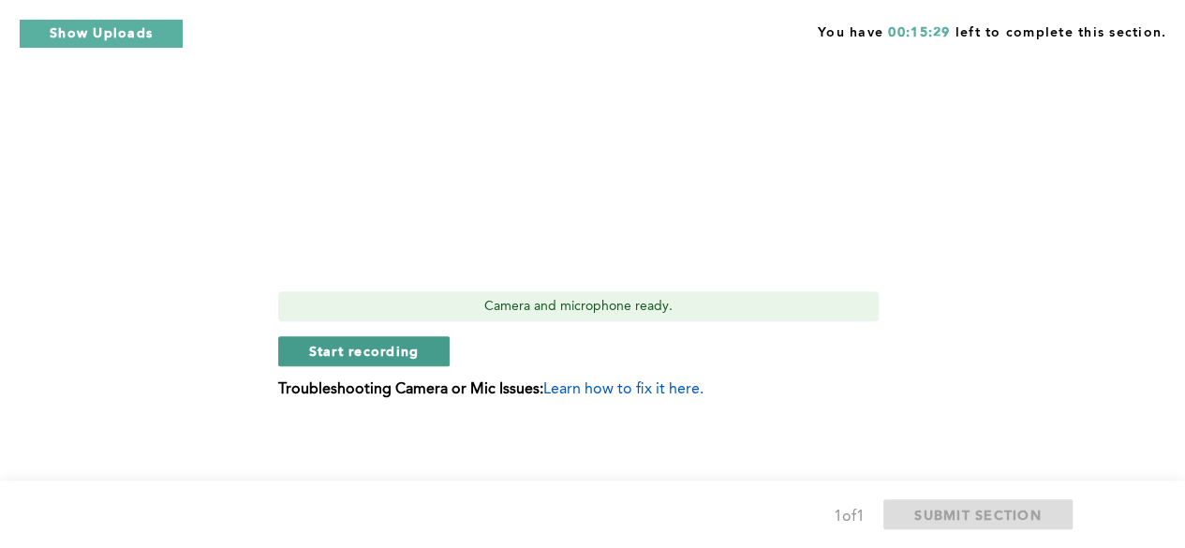
click at [384, 347] on span "Start recording" at bounding box center [364, 351] width 111 height 18
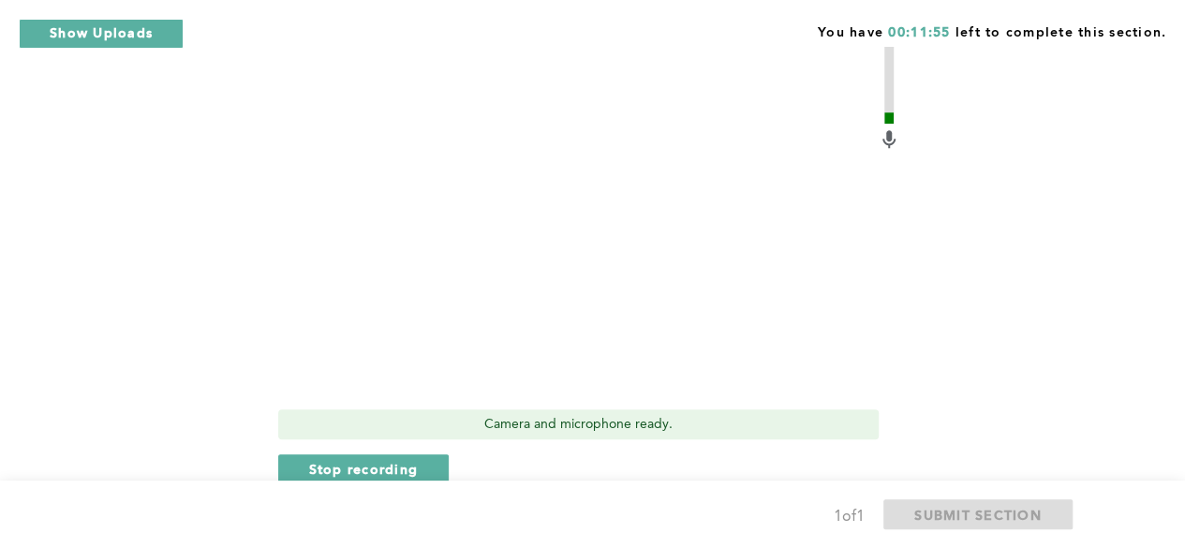
scroll to position [745, 0]
click at [360, 457] on button "Stop recording" at bounding box center [363, 469] width 171 height 30
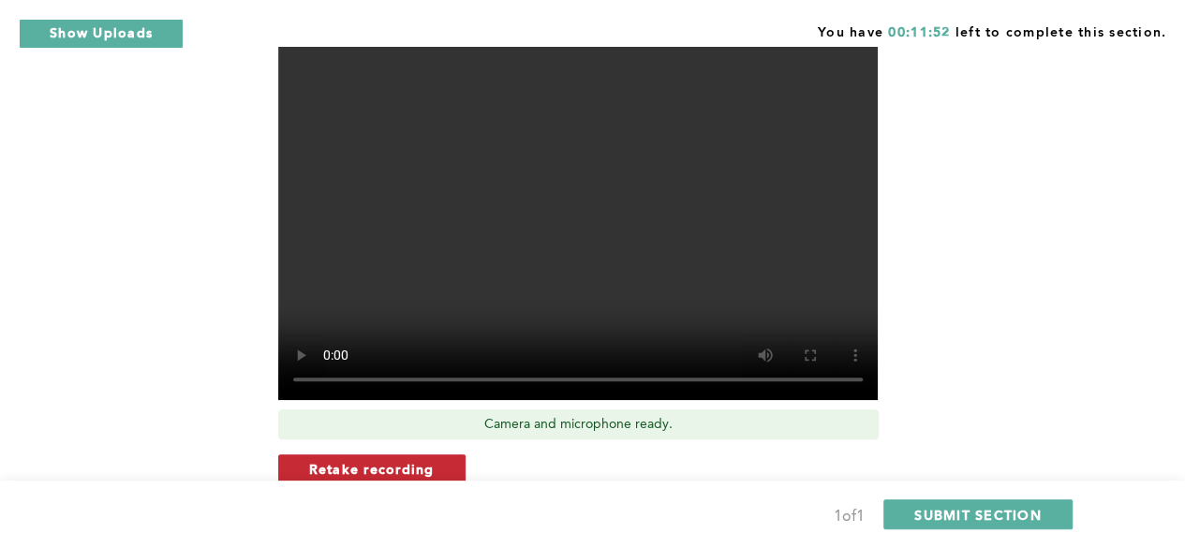
click at [452, 460] on button "Retake recording" at bounding box center [371, 469] width 187 height 30
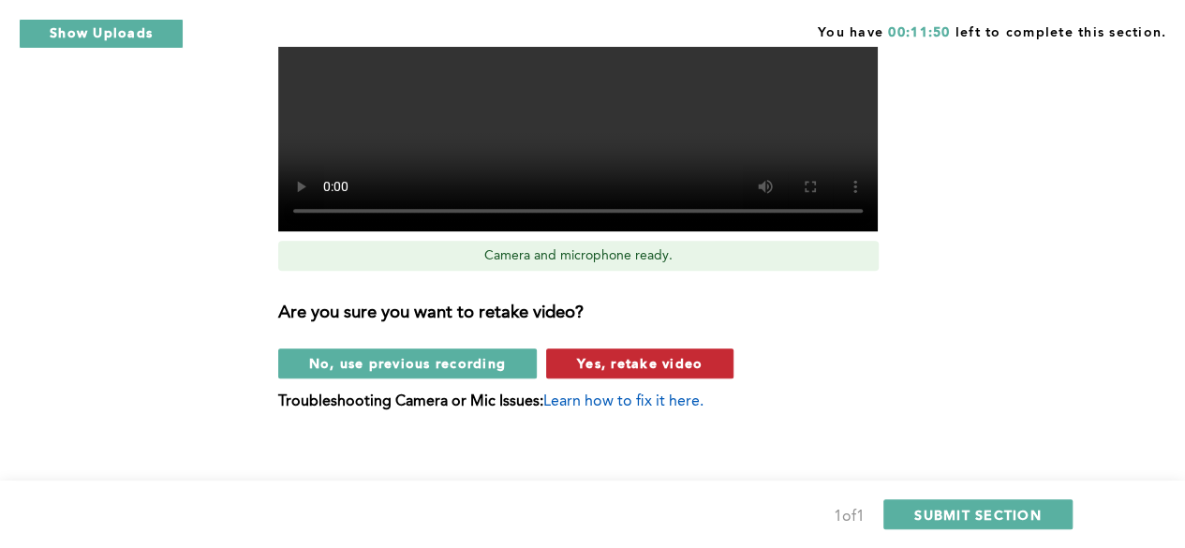
click at [607, 352] on button "Yes, retake video" at bounding box center [639, 363] width 187 height 30
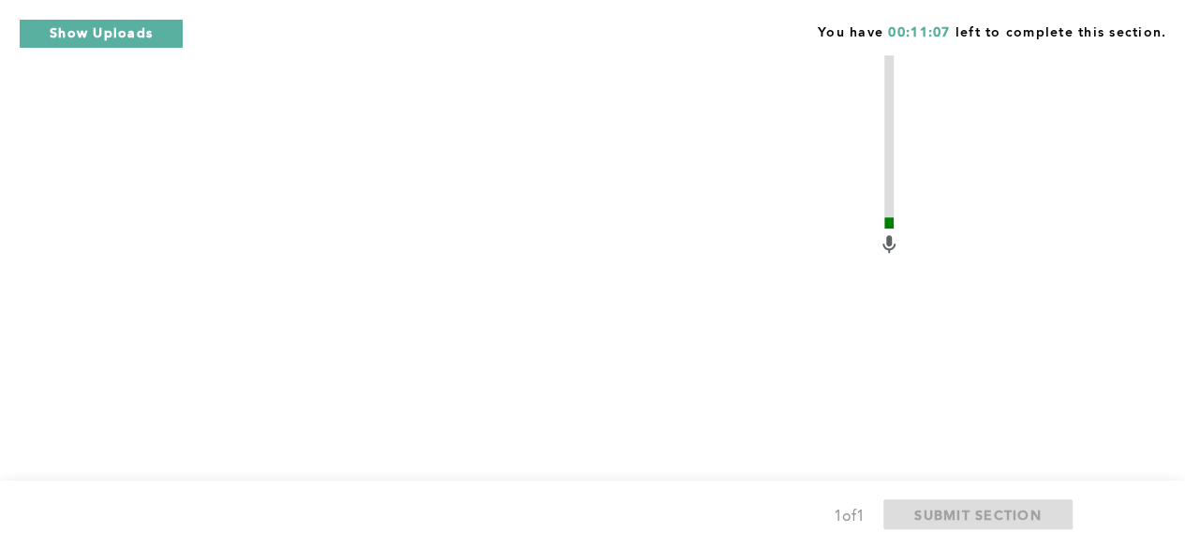
scroll to position [862, 0]
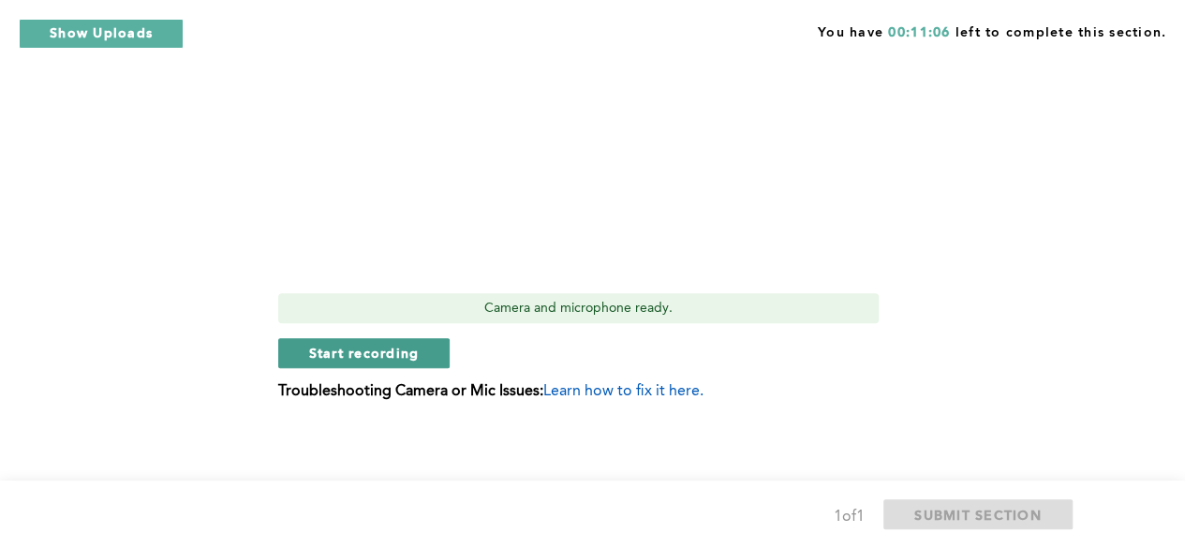
click at [418, 342] on button "Start recording" at bounding box center [364, 353] width 172 height 30
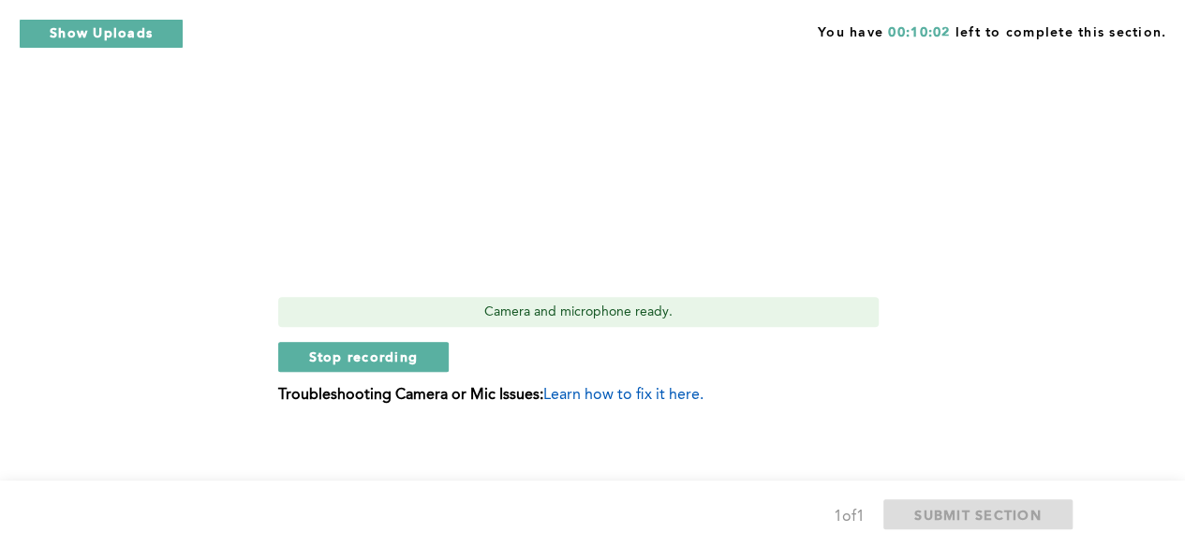
scroll to position [863, 0]
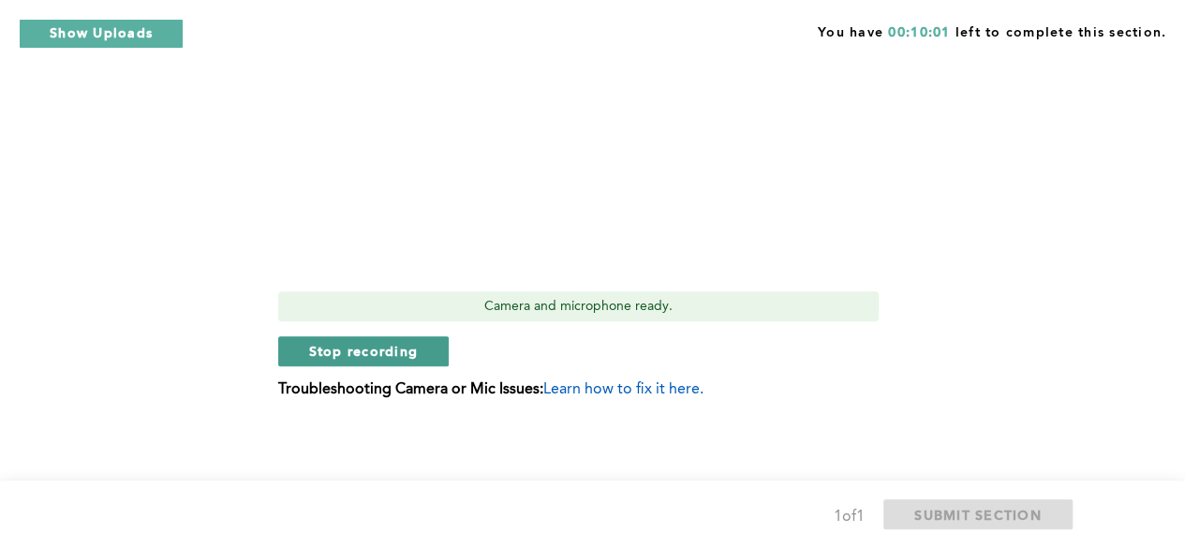
click at [399, 336] on button "Stop recording" at bounding box center [363, 351] width 171 height 30
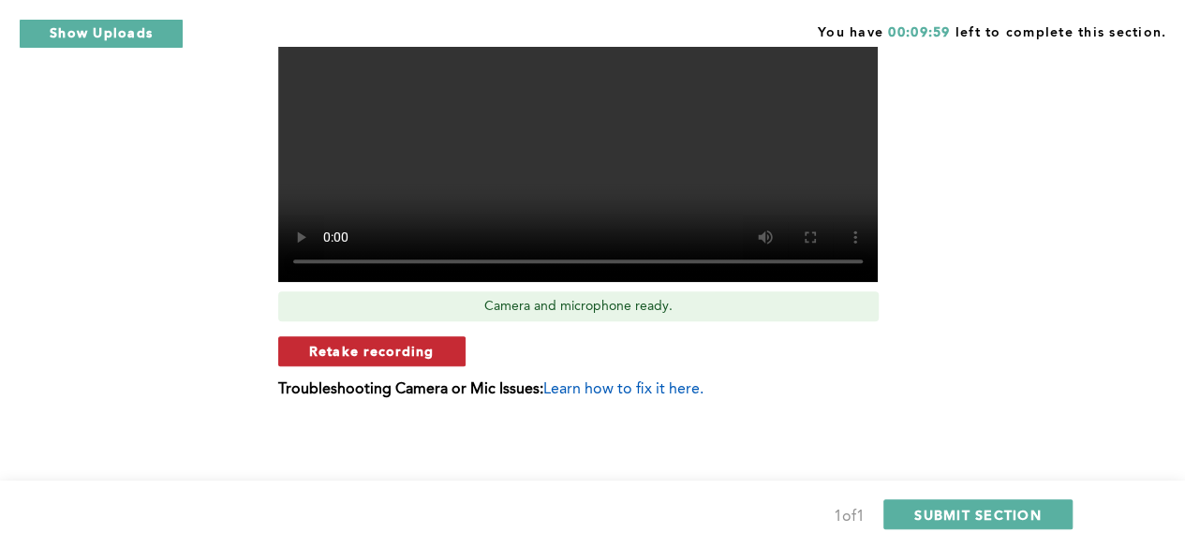
click at [412, 353] on span "Retake recording" at bounding box center [371, 351] width 125 height 18
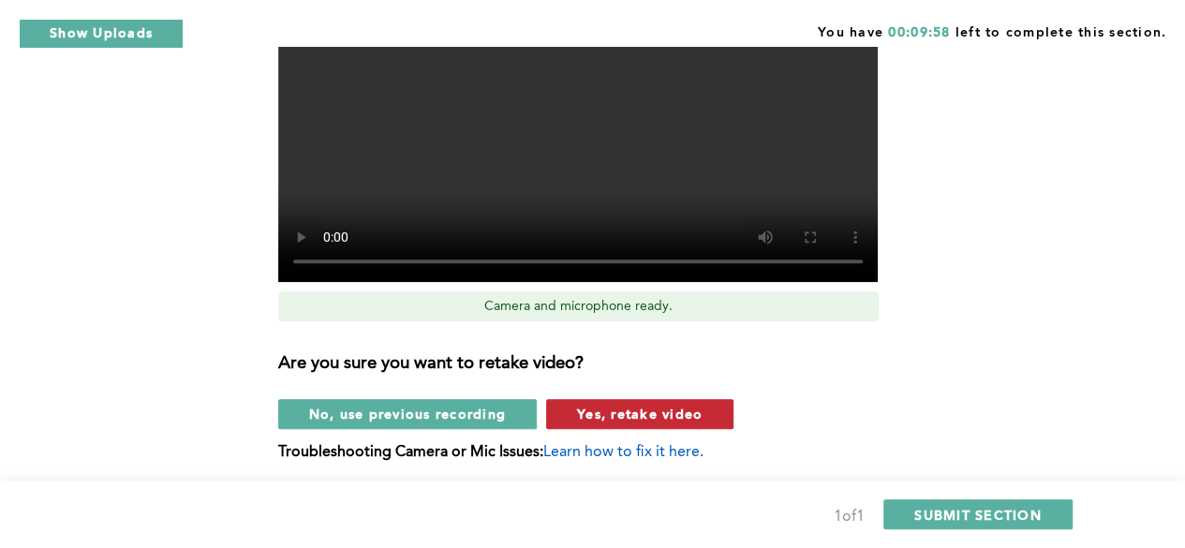
click at [579, 402] on button "Yes, retake video" at bounding box center [639, 414] width 187 height 30
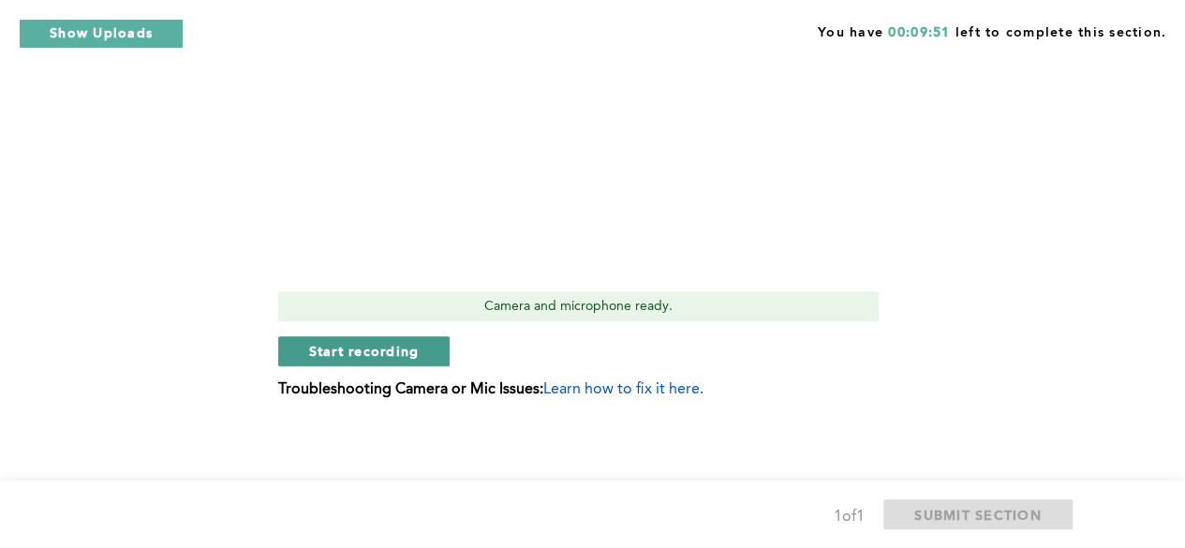
click at [406, 359] on span "Start recording" at bounding box center [364, 351] width 111 height 18
click at [354, 358] on span "Stop recording" at bounding box center [364, 351] width 110 height 18
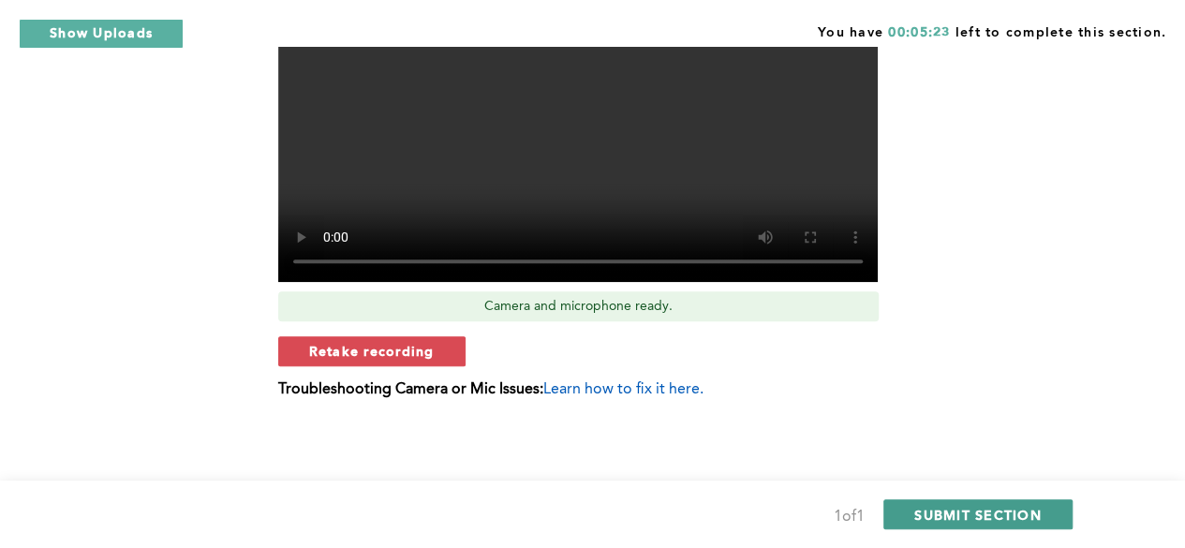
click at [902, 510] on button "SUBMIT SECTION" at bounding box center [977, 514] width 189 height 30
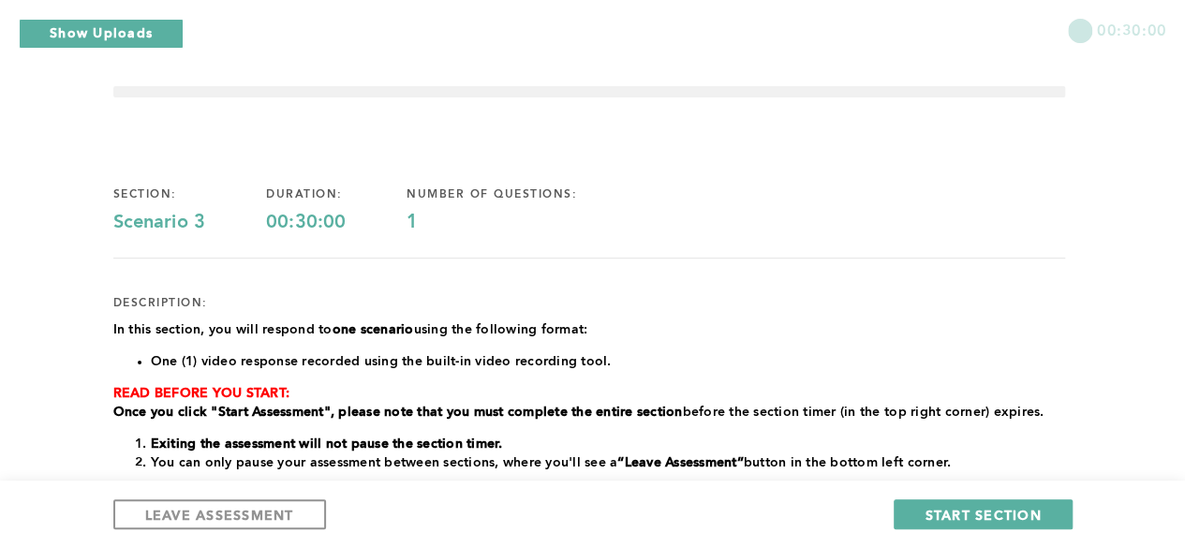
scroll to position [0, 0]
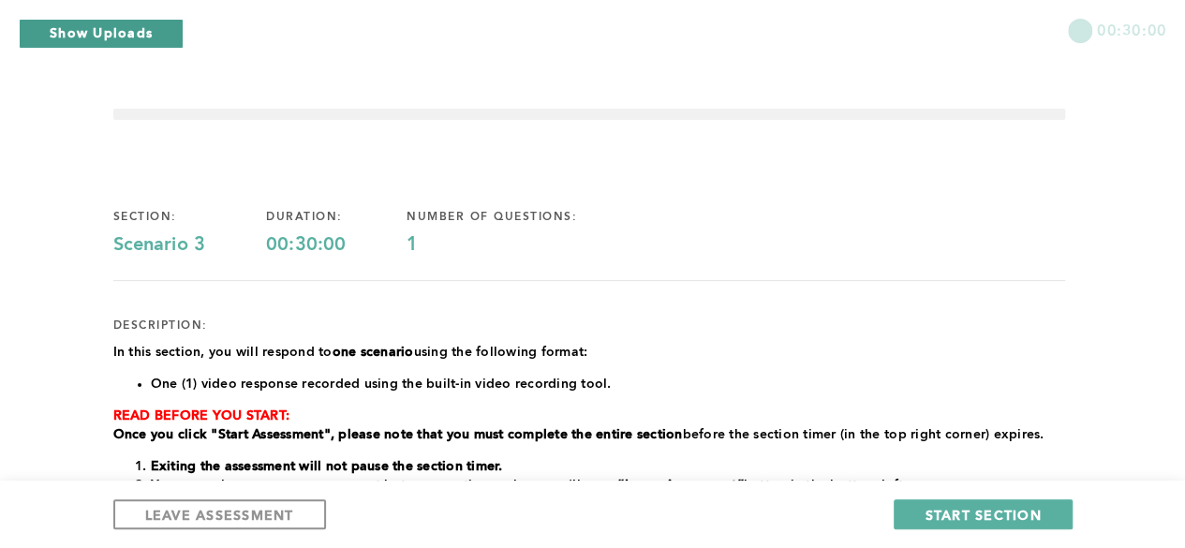
click at [119, 44] on button "Show Uploads" at bounding box center [101, 34] width 165 height 30
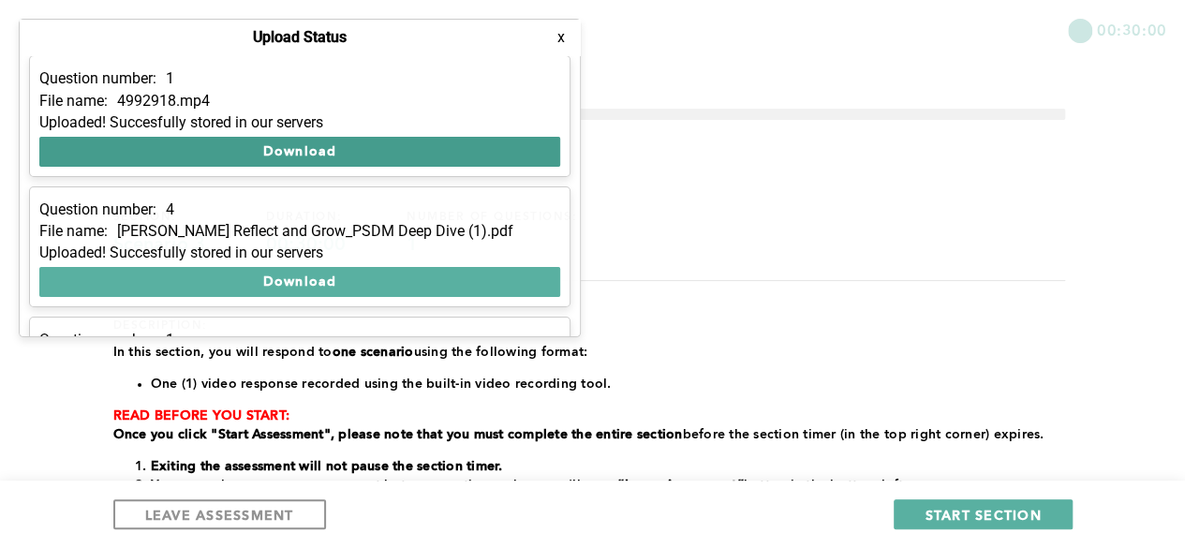
click at [310, 151] on button "Download" at bounding box center [299, 152] width 521 height 30
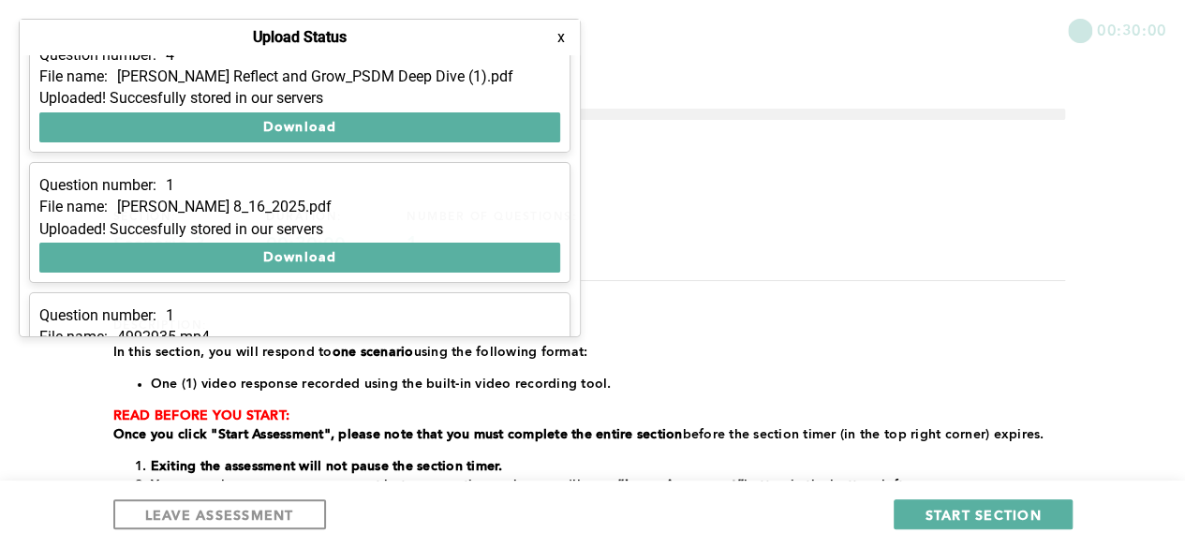
scroll to position [238, 0]
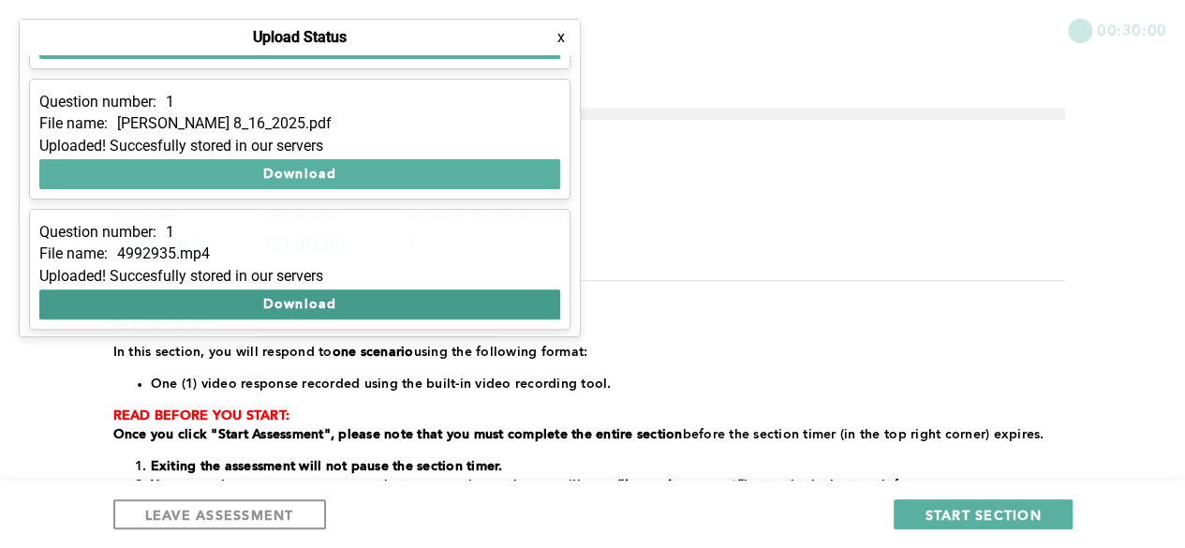
click at [358, 303] on button "Download" at bounding box center [299, 304] width 521 height 30
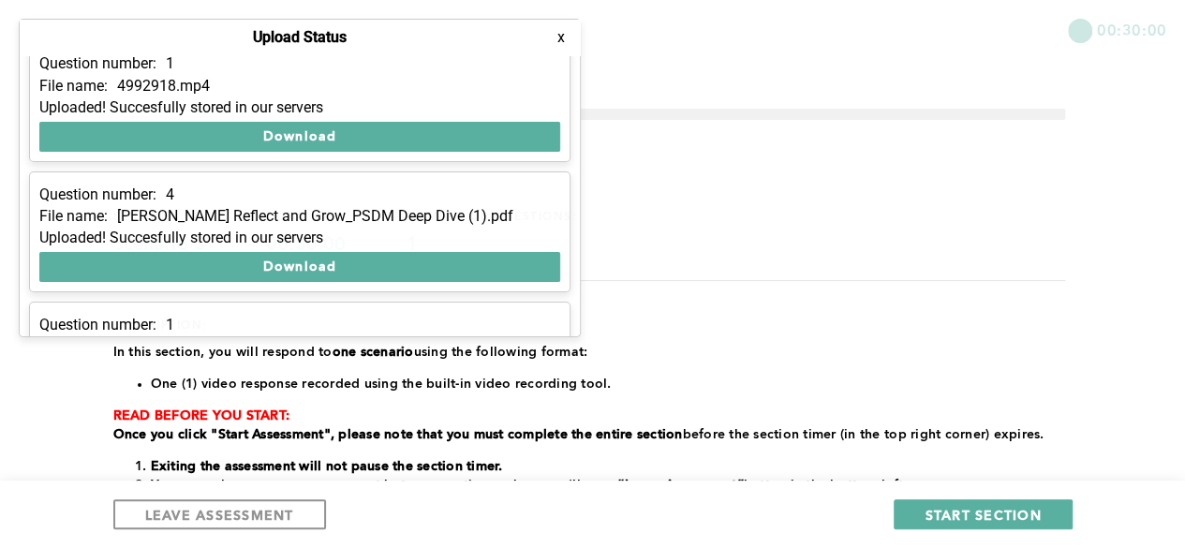
scroll to position [0, 0]
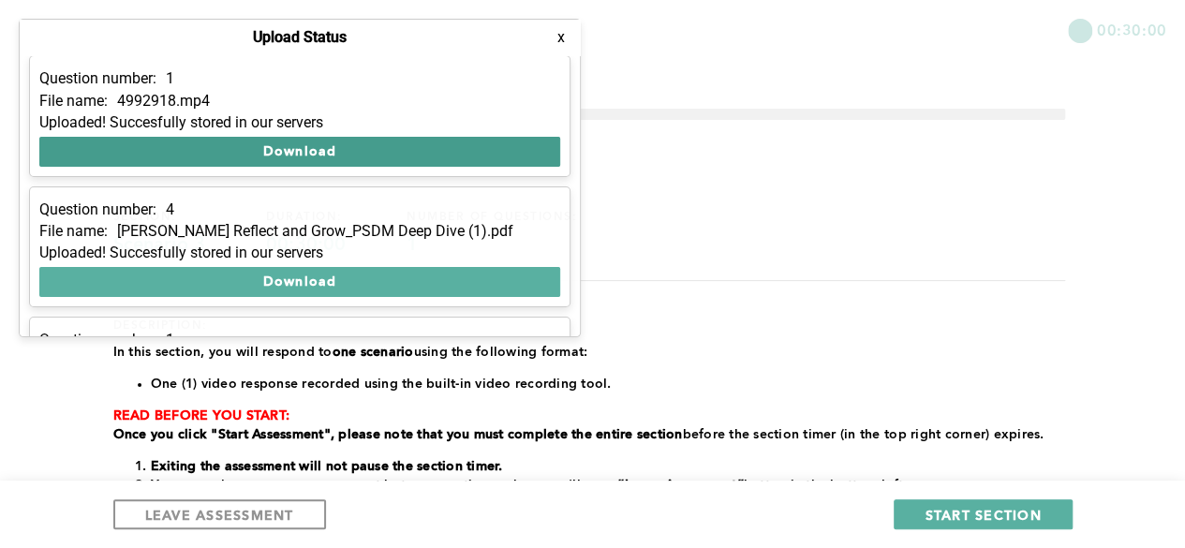
click at [335, 156] on button "Download" at bounding box center [299, 152] width 521 height 30
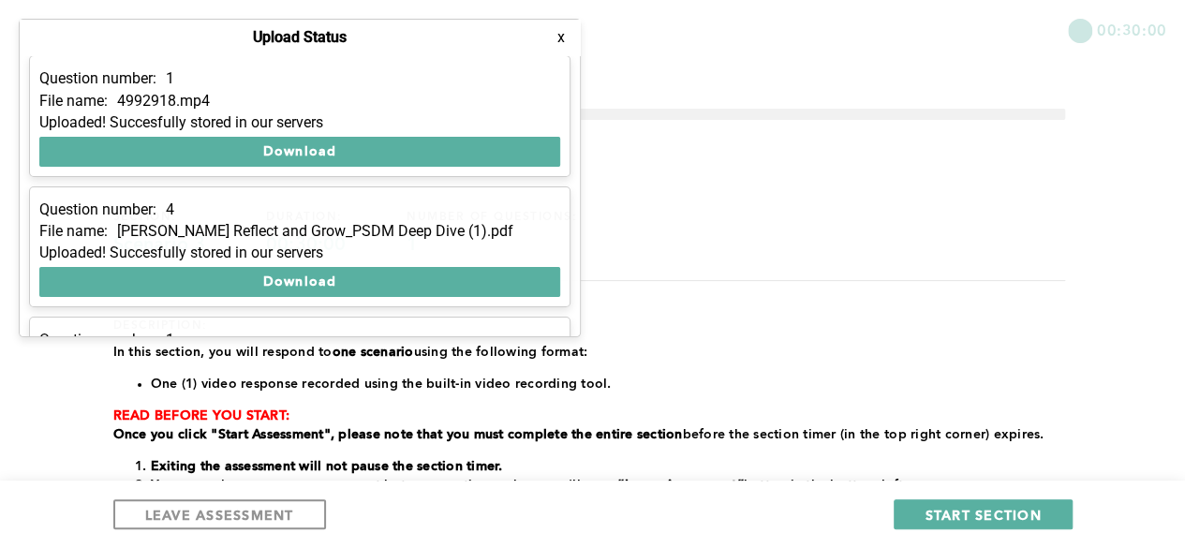
click at [567, 37] on button "x" at bounding box center [561, 37] width 19 height 19
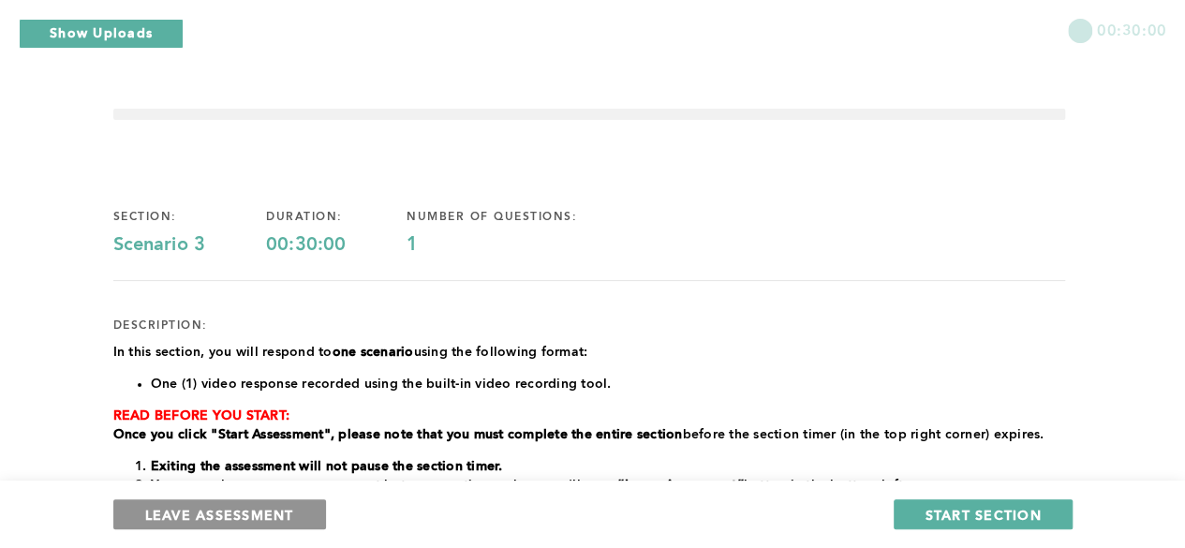
click at [253, 511] on span "LEAVE ASSESSMENT" at bounding box center [219, 515] width 149 height 18
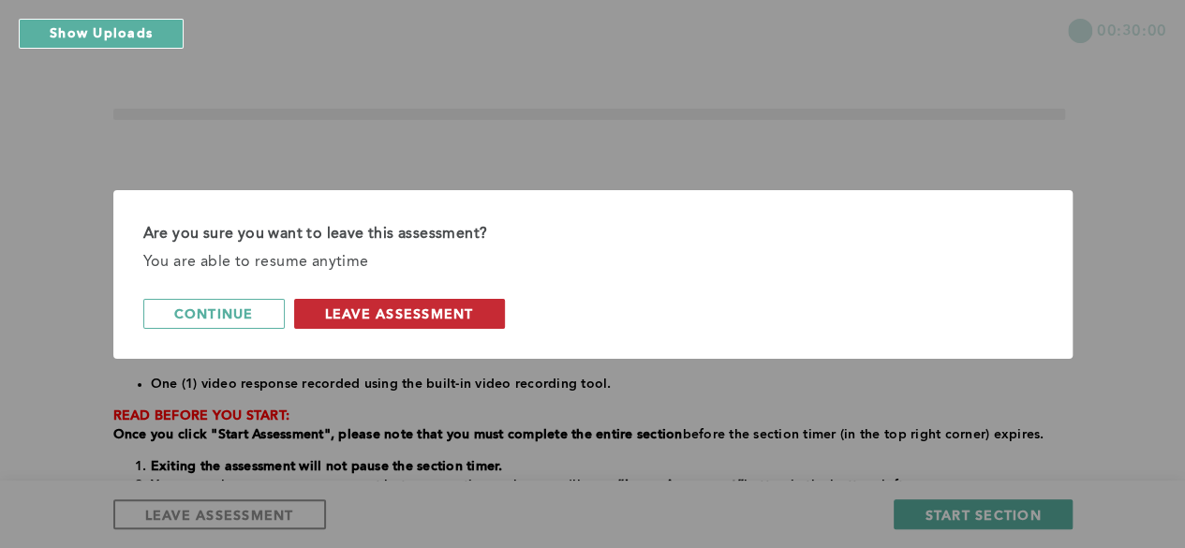
click at [350, 303] on button "leave assessment" at bounding box center [399, 314] width 211 height 30
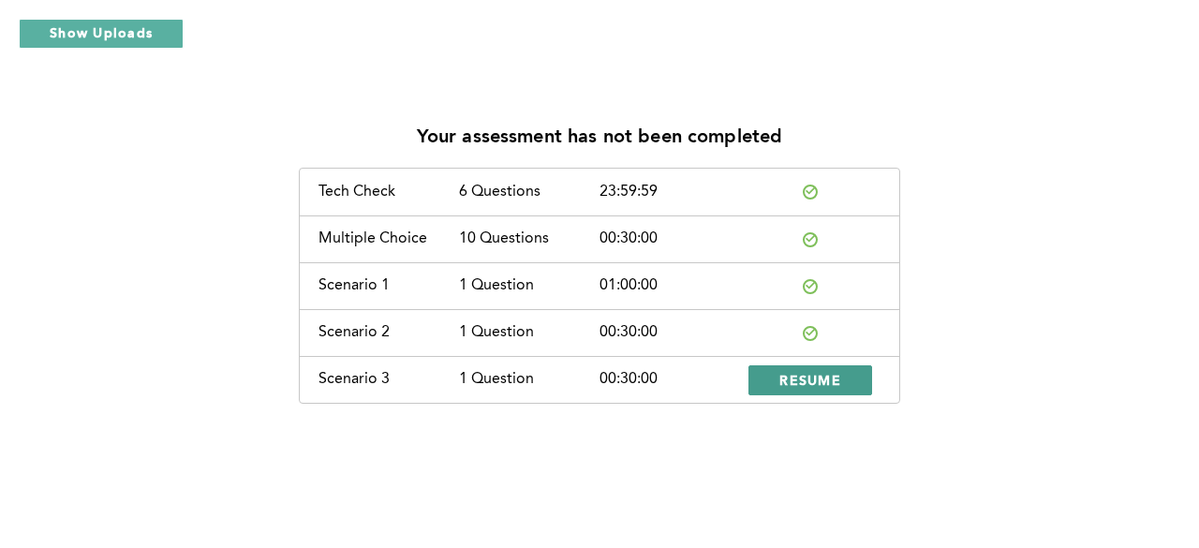
click at [809, 377] on span "RESUME" at bounding box center [810, 380] width 62 height 18
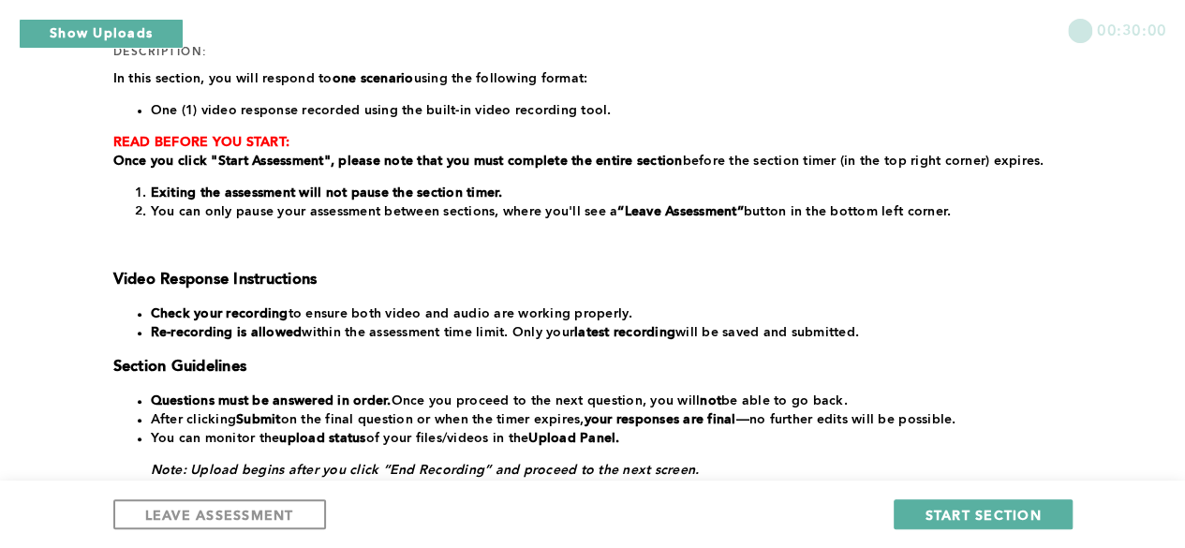
scroll to position [268, 0]
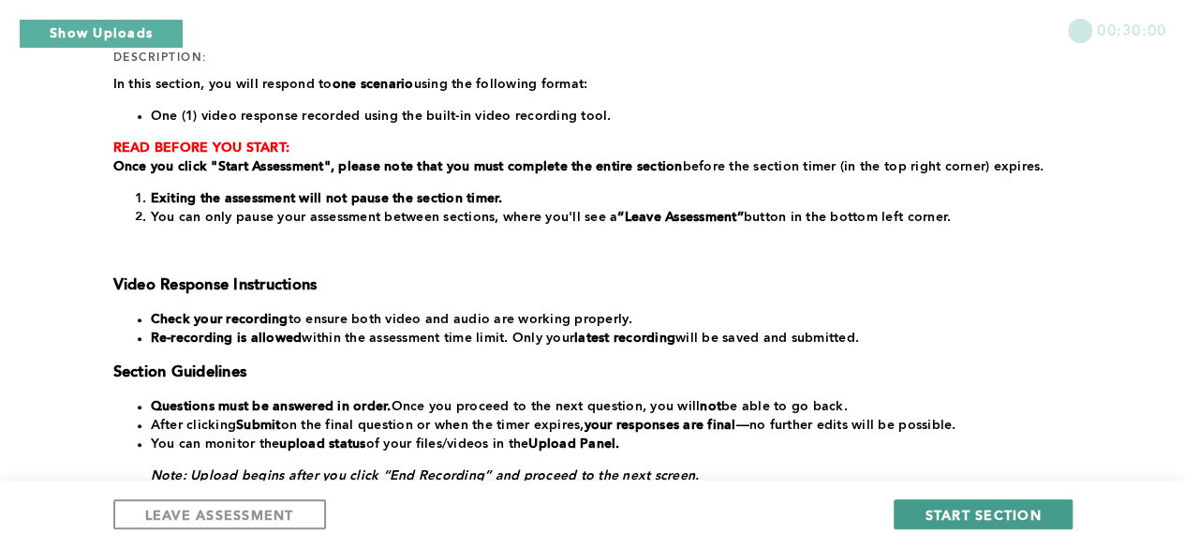
click at [973, 520] on span "START SECTION" at bounding box center [982, 515] width 116 height 18
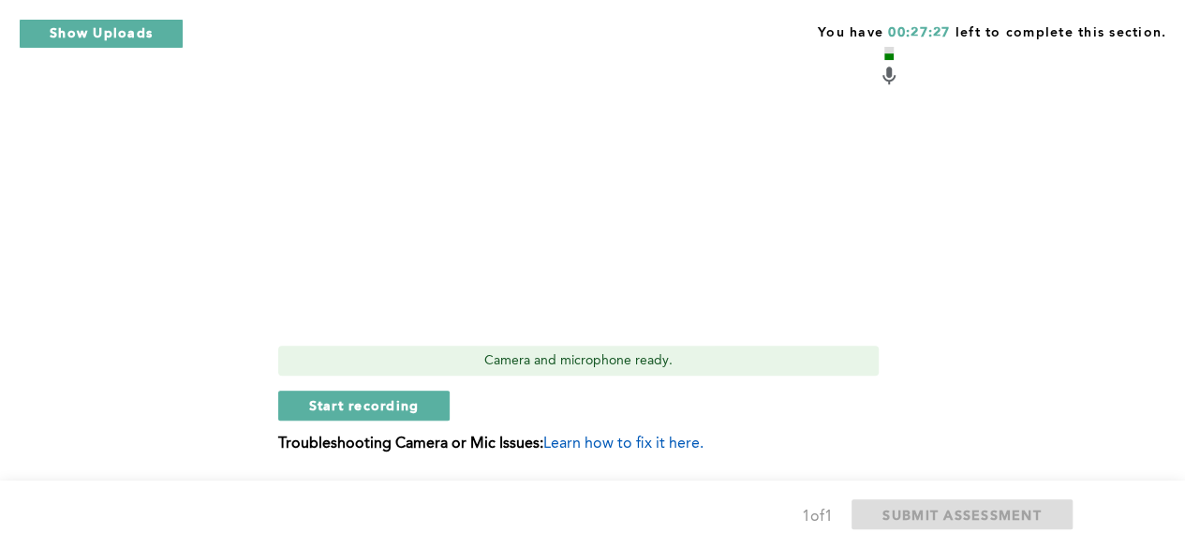
scroll to position [762, 0]
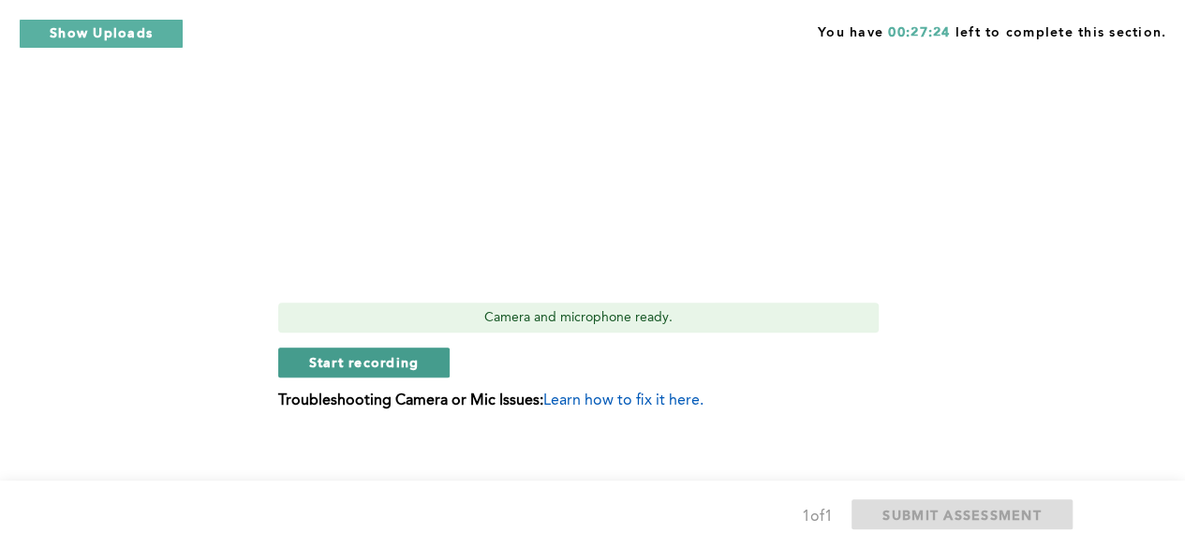
click at [371, 376] on button "Start recording" at bounding box center [364, 362] width 172 height 30
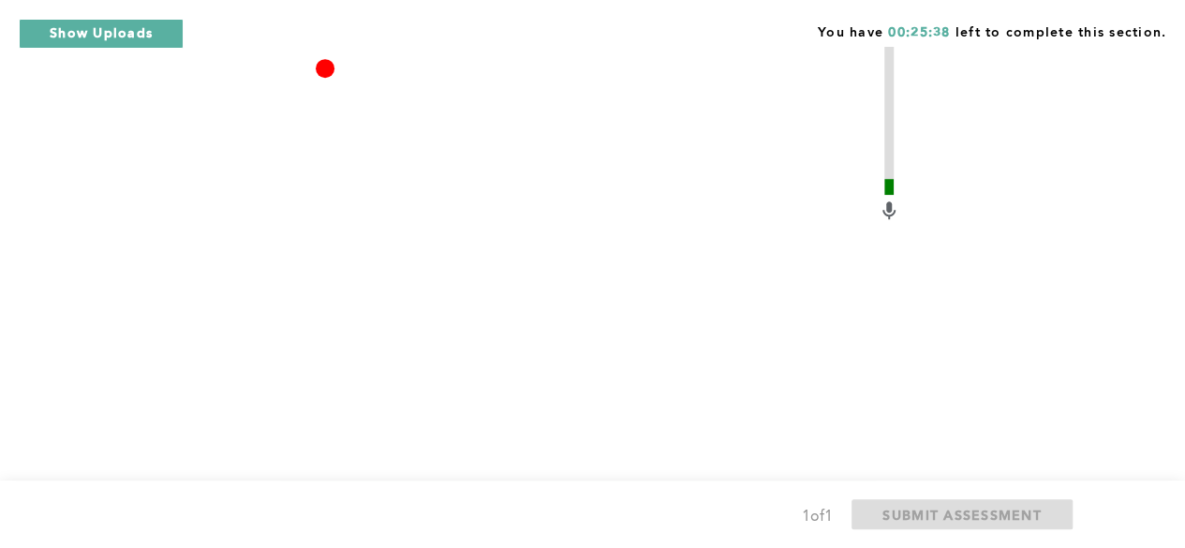
scroll to position [774, 0]
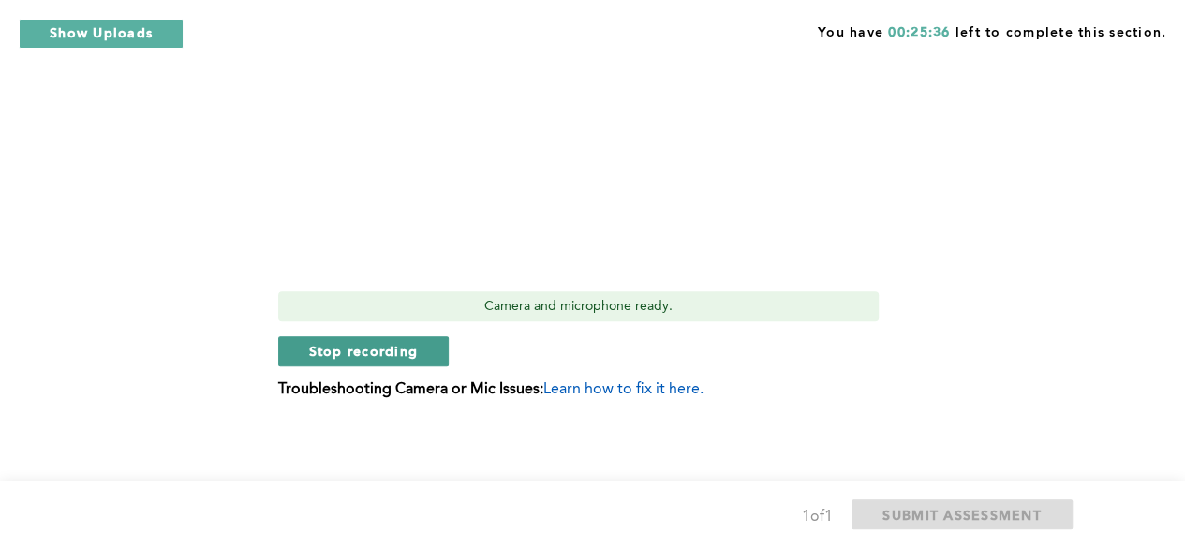
click at [421, 353] on button "Stop recording" at bounding box center [363, 351] width 171 height 30
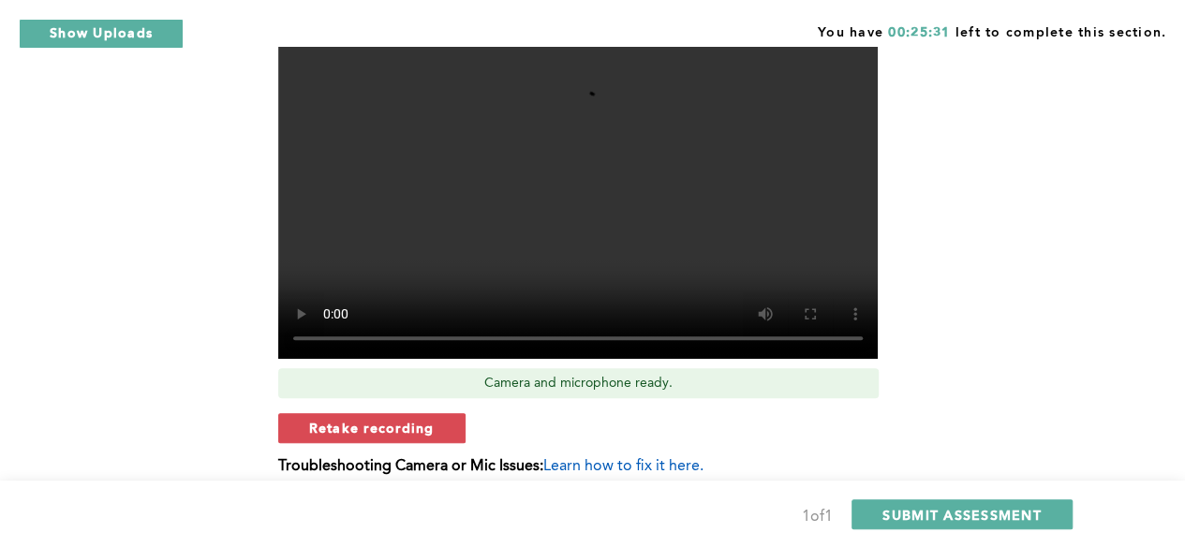
scroll to position [697, 0]
click at [406, 420] on span "Retake recording" at bounding box center [371, 428] width 125 height 18
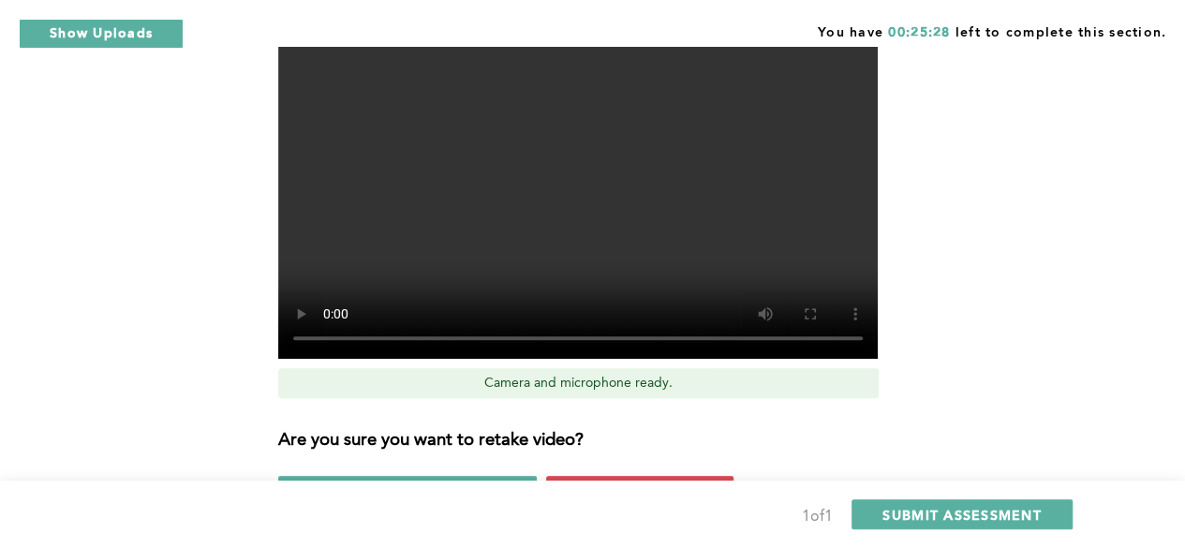
click at [585, 473] on div "Are you sure you want to retake video? No, use previous recording Yes, retake v…" at bounding box center [589, 459] width 622 height 93
click at [586, 476] on button "Yes, retake video" at bounding box center [639, 491] width 187 height 30
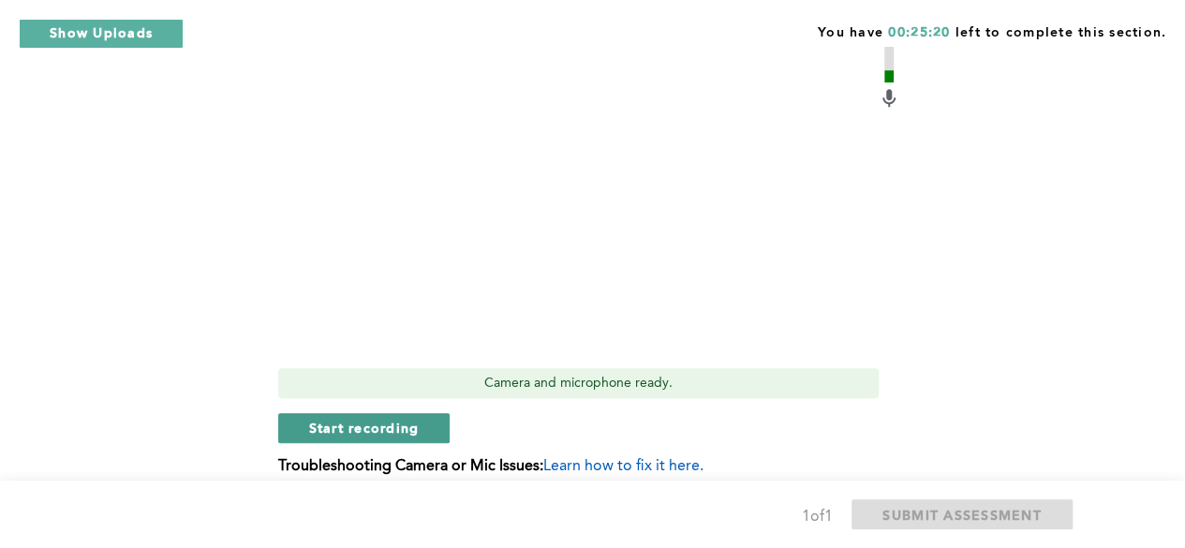
click at [404, 427] on span "Start recording" at bounding box center [364, 428] width 111 height 18
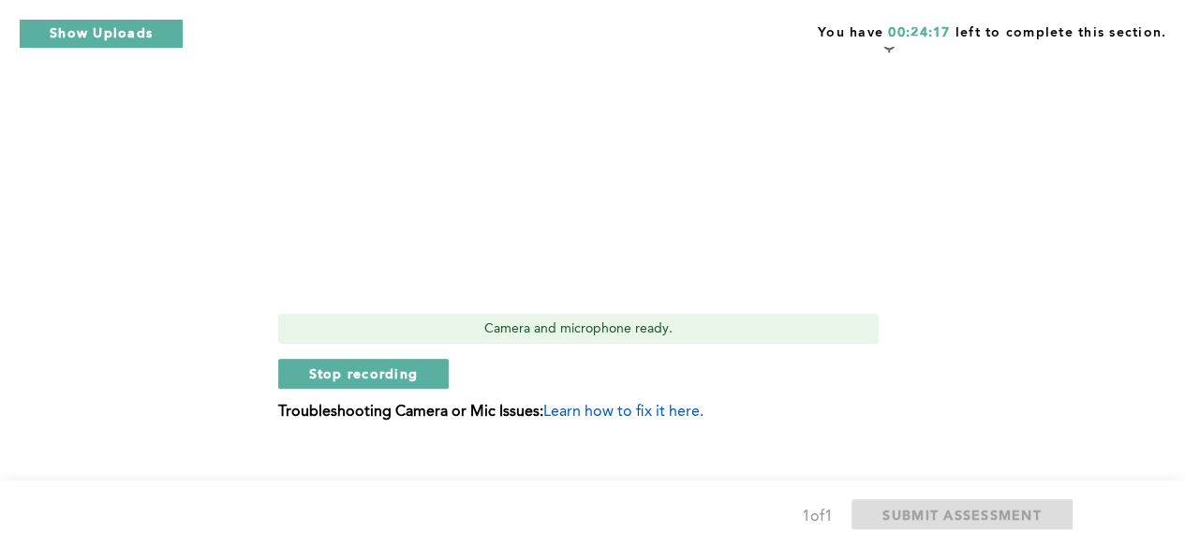
scroll to position [774, 0]
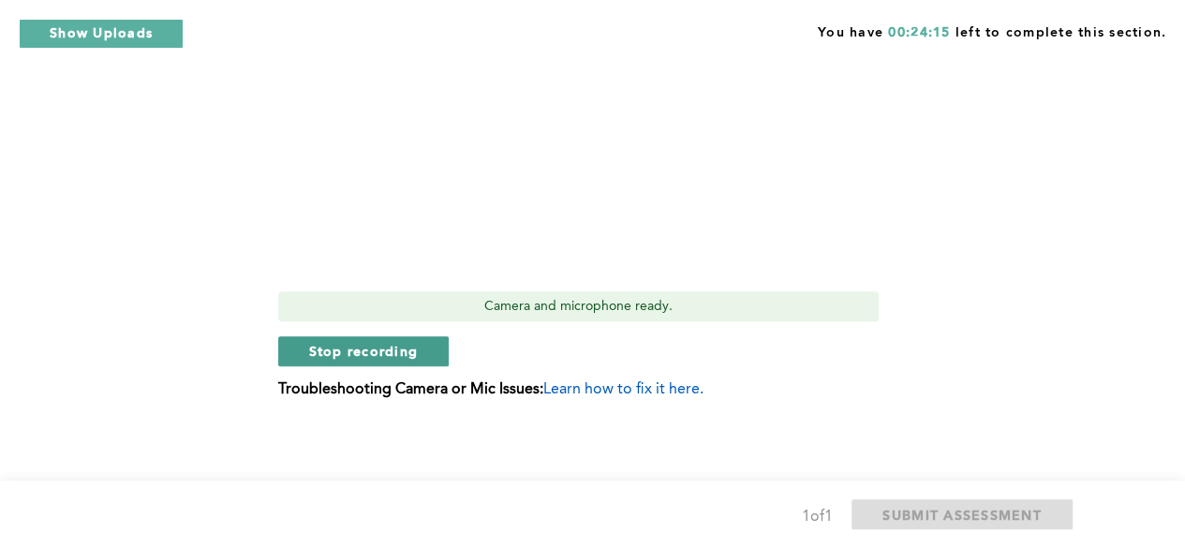
click at [413, 361] on button "Stop recording" at bounding box center [363, 351] width 171 height 30
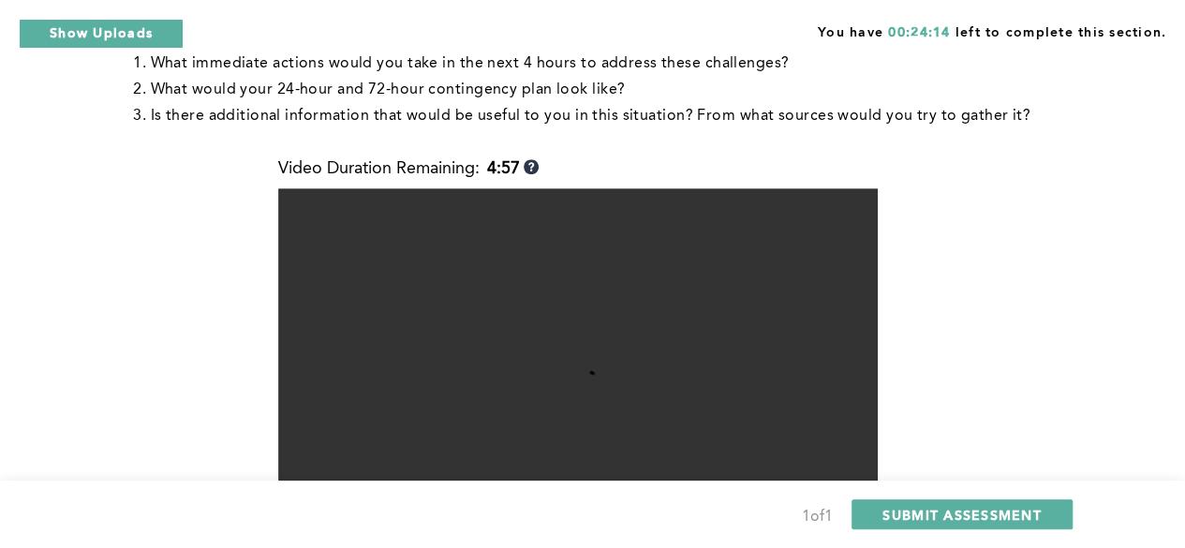
scroll to position [406, 0]
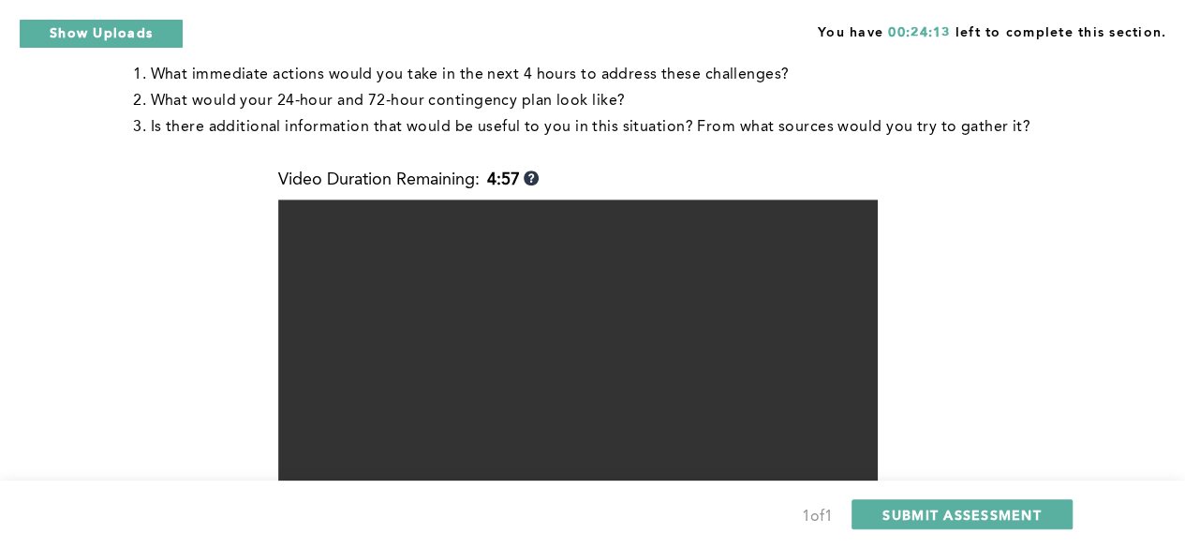
click at [592, 313] on video at bounding box center [577, 424] width 599 height 450
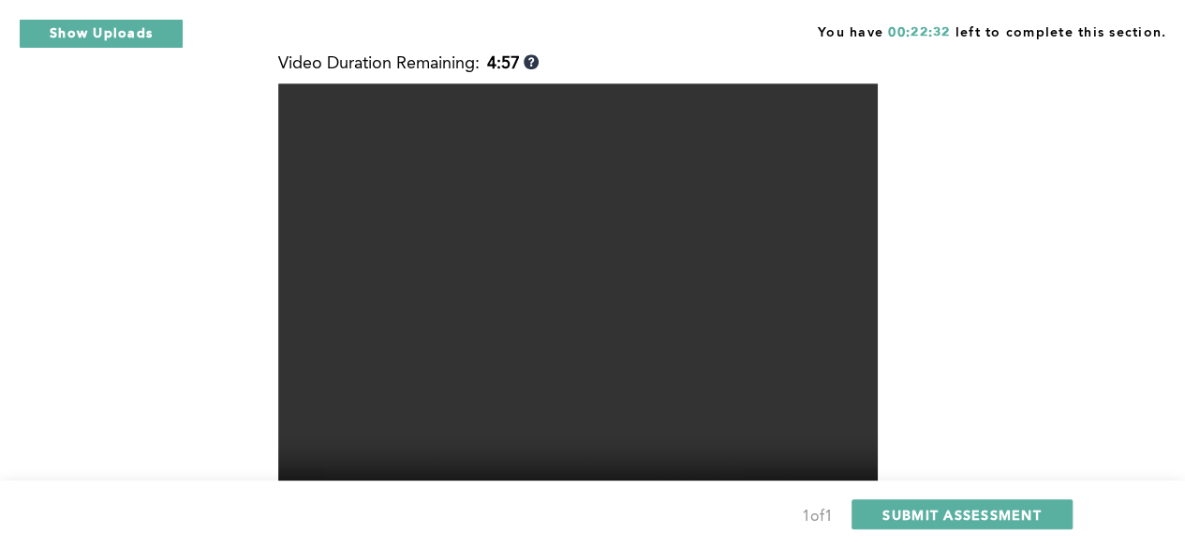
scroll to position [774, 0]
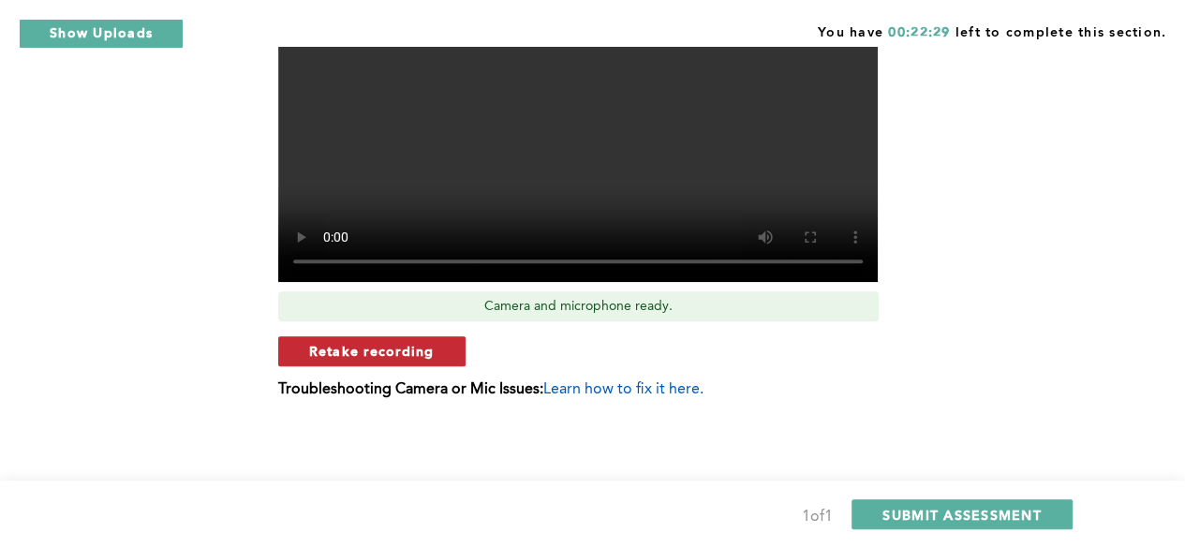
drag, startPoint x: 410, startPoint y: 349, endPoint x: 404, endPoint y: 359, distance: 11.4
click at [404, 359] on span "Retake recording" at bounding box center [371, 351] width 125 height 18
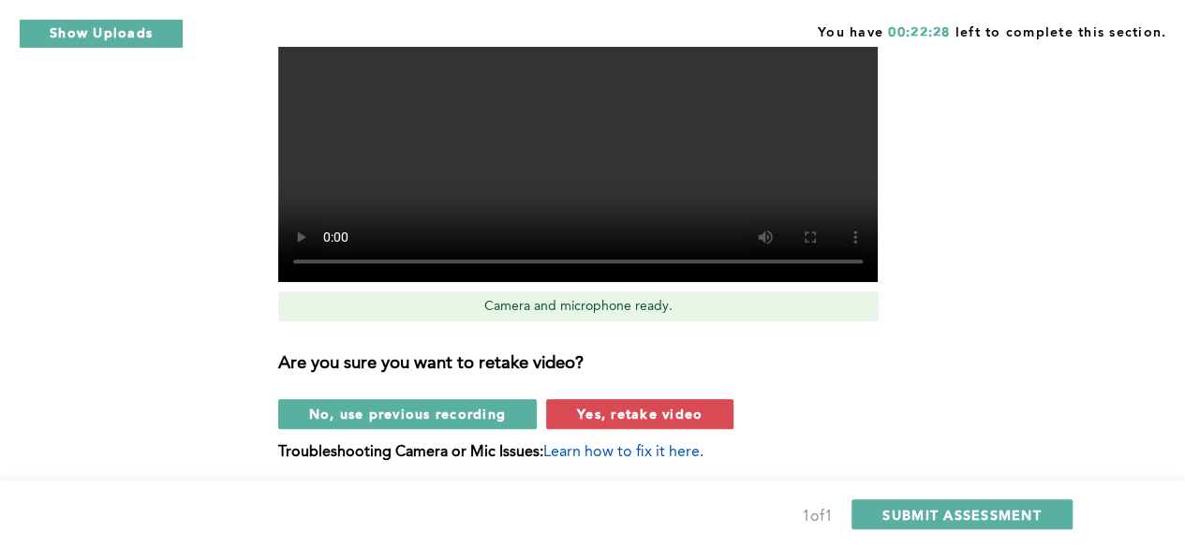
click at [404, 359] on h3 "Are you sure you want to retake video?" at bounding box center [589, 364] width 622 height 21
click at [577, 413] on span "Yes, retake video" at bounding box center [639, 414] width 125 height 18
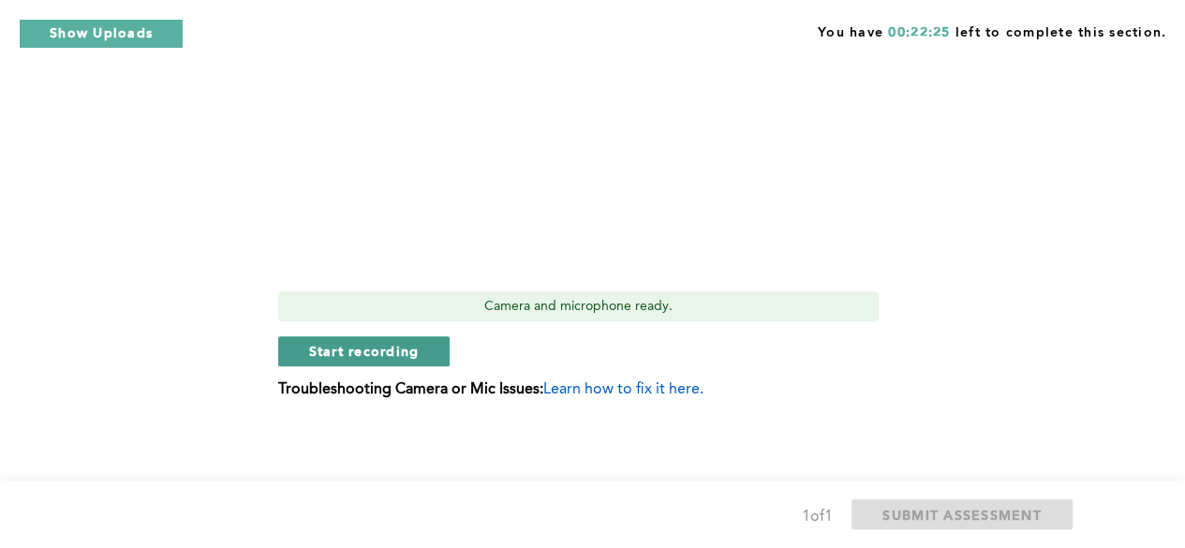
click at [393, 354] on span "Start recording" at bounding box center [364, 351] width 111 height 18
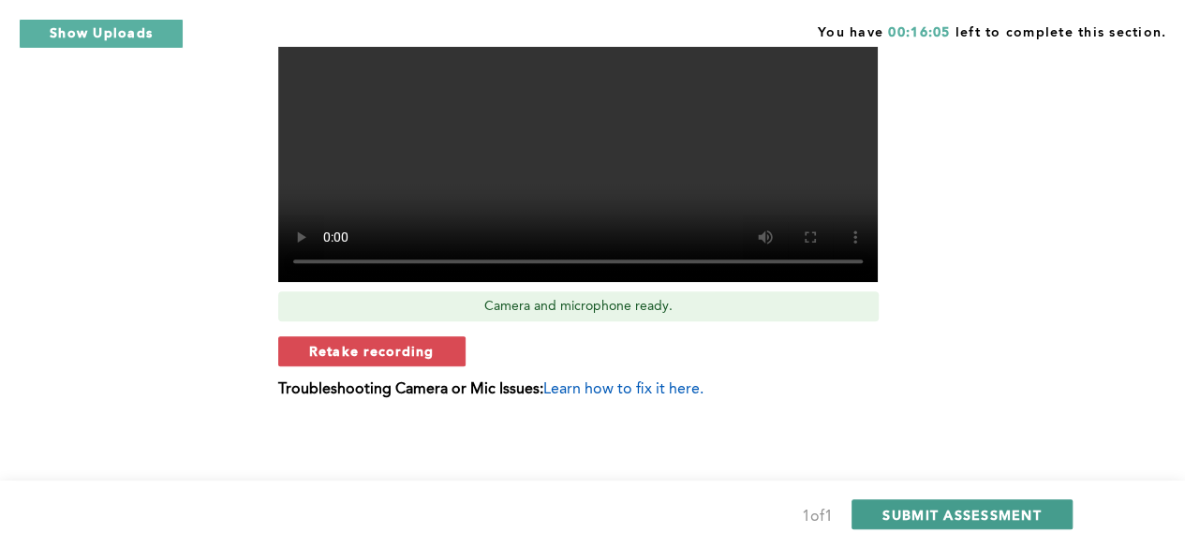
click at [936, 512] on span "SUBMIT ASSESSMENT" at bounding box center [961, 515] width 158 height 18
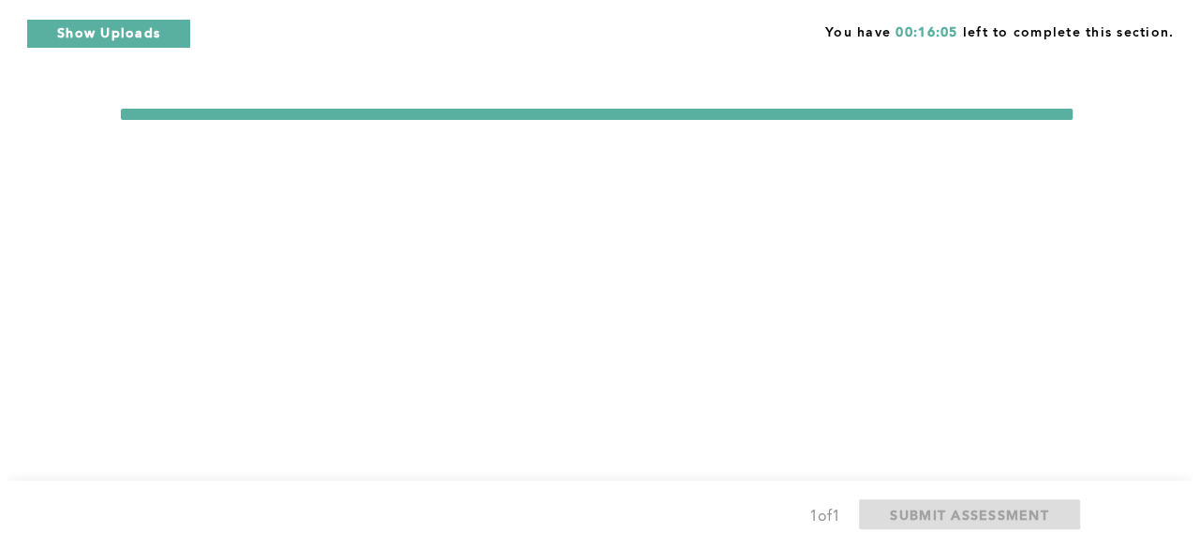
scroll to position [0, 0]
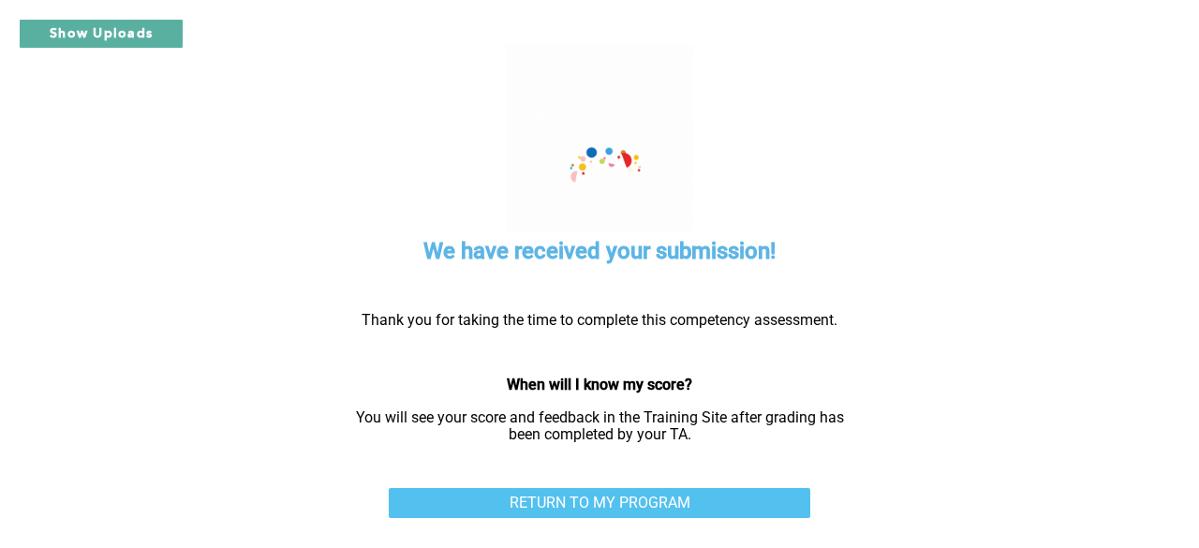
click at [589, 509] on link "RETURN TO MY PROGRAM" at bounding box center [599, 503] width 421 height 30
